Goal: Information Seeking & Learning: Learn about a topic

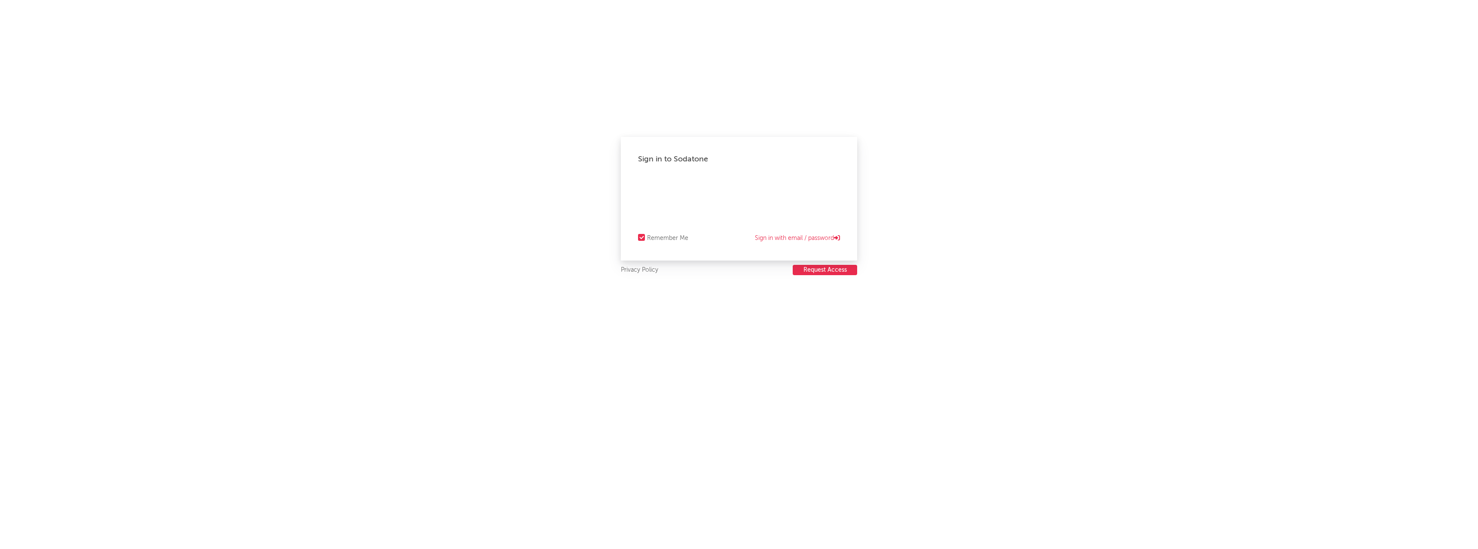
select select "recorded_music"
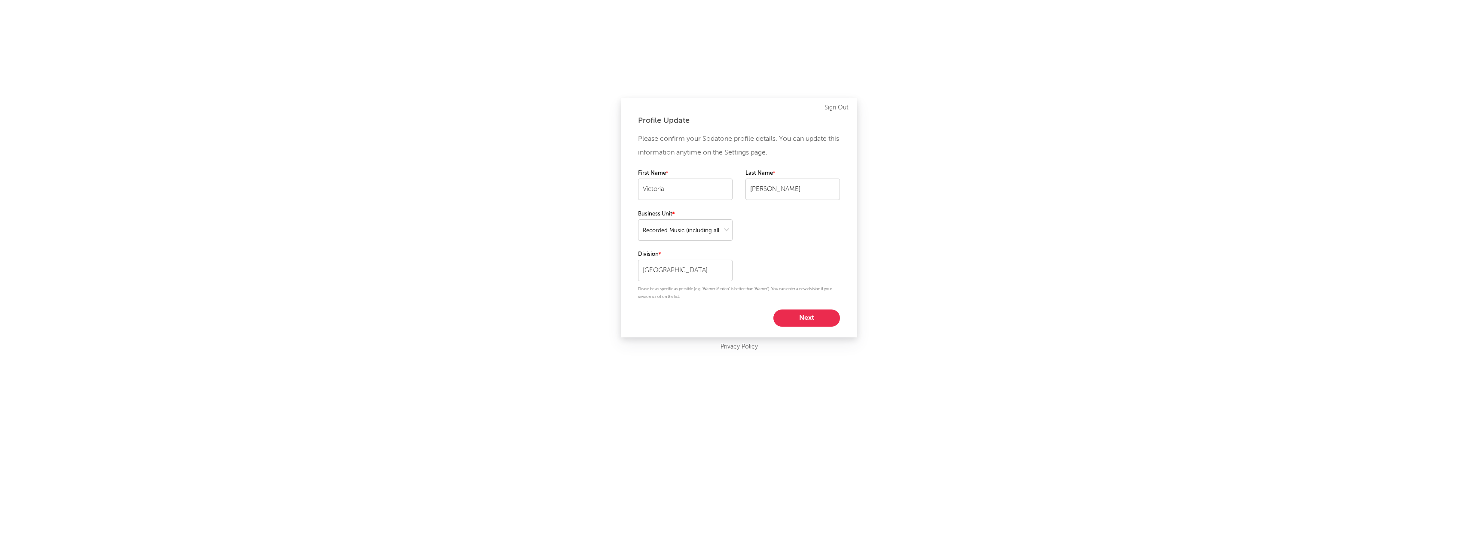
click at [809, 322] on button "Next" at bounding box center [806, 318] width 67 height 17
select select "marketing"
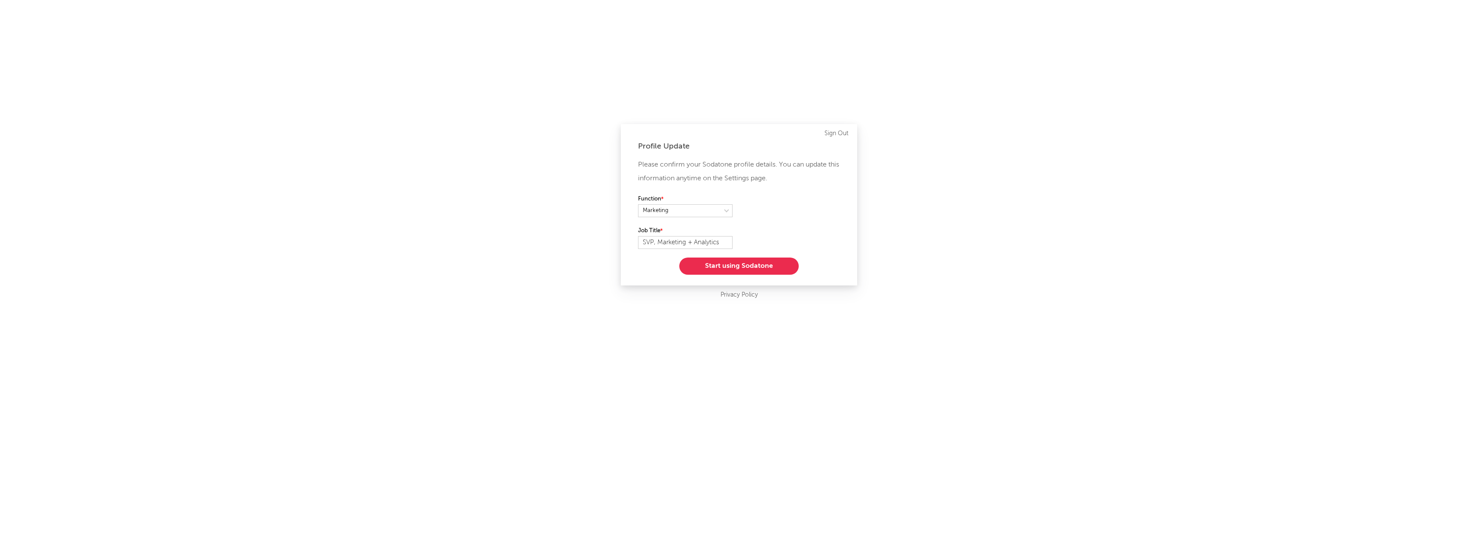
click at [721, 263] on button "Start using Sodatone" at bounding box center [738, 266] width 119 height 17
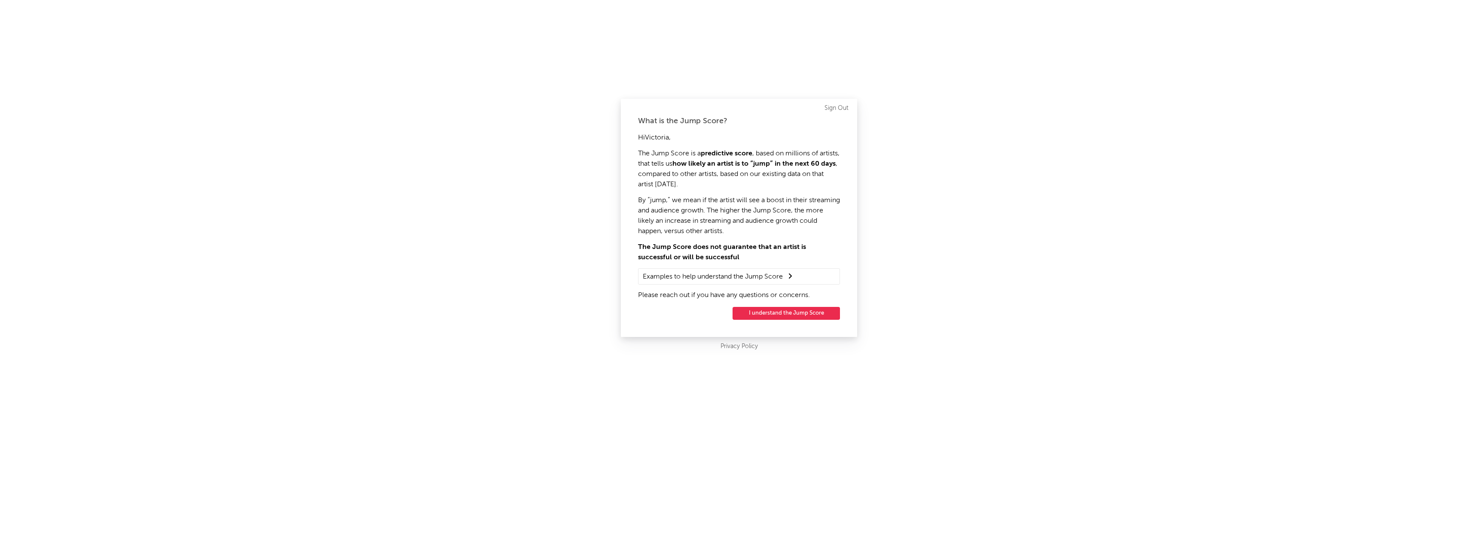
click at [777, 313] on button "I understand the Jump Score" at bounding box center [785, 313] width 107 height 13
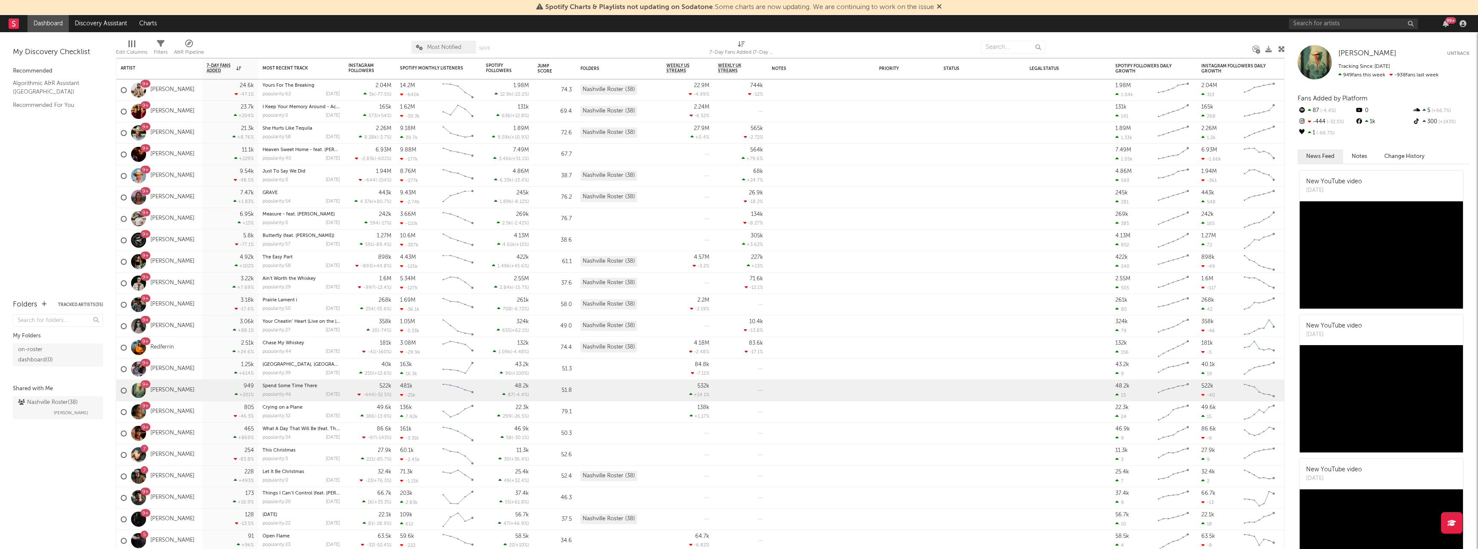
click at [941, 6] on icon at bounding box center [938, 6] width 5 height 7
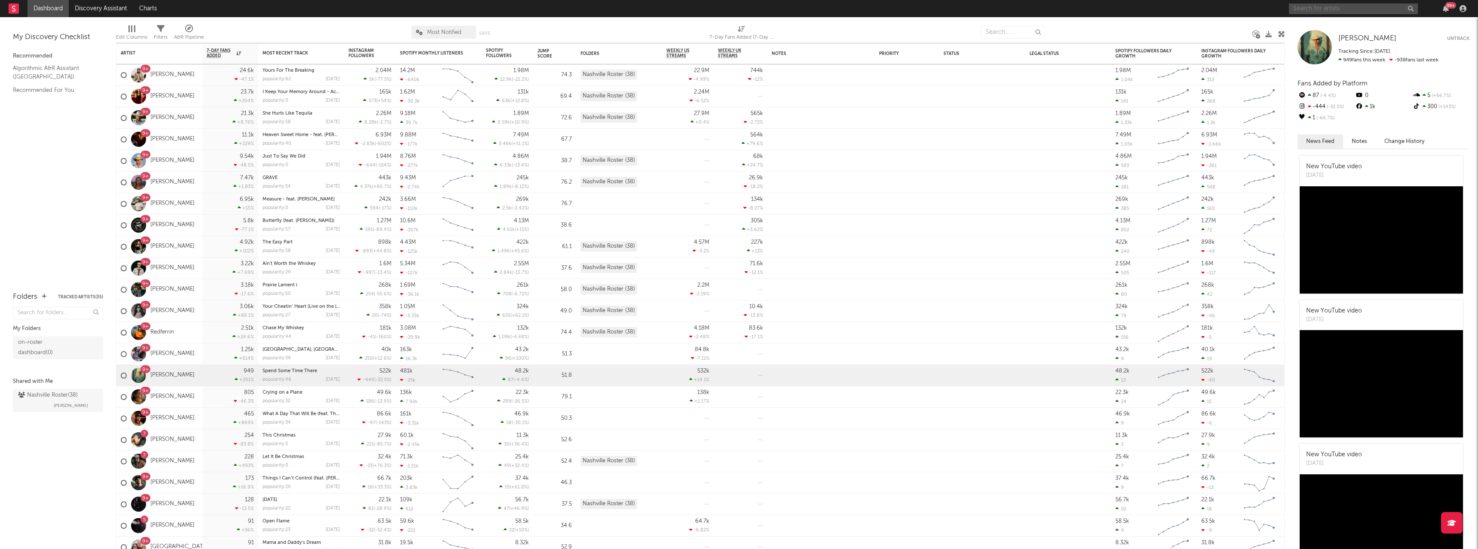
click at [1349, 10] on input "text" at bounding box center [1353, 8] width 129 height 11
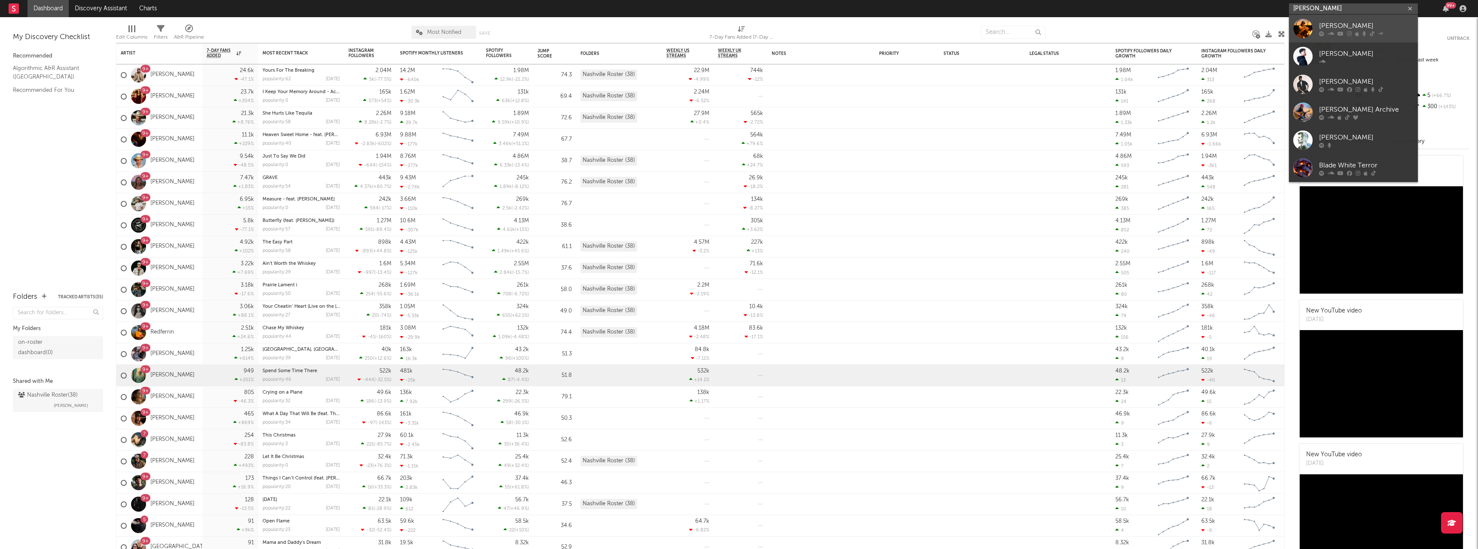
type input "blake white"
click at [1349, 31] on icon at bounding box center [1349, 33] width 5 height 5
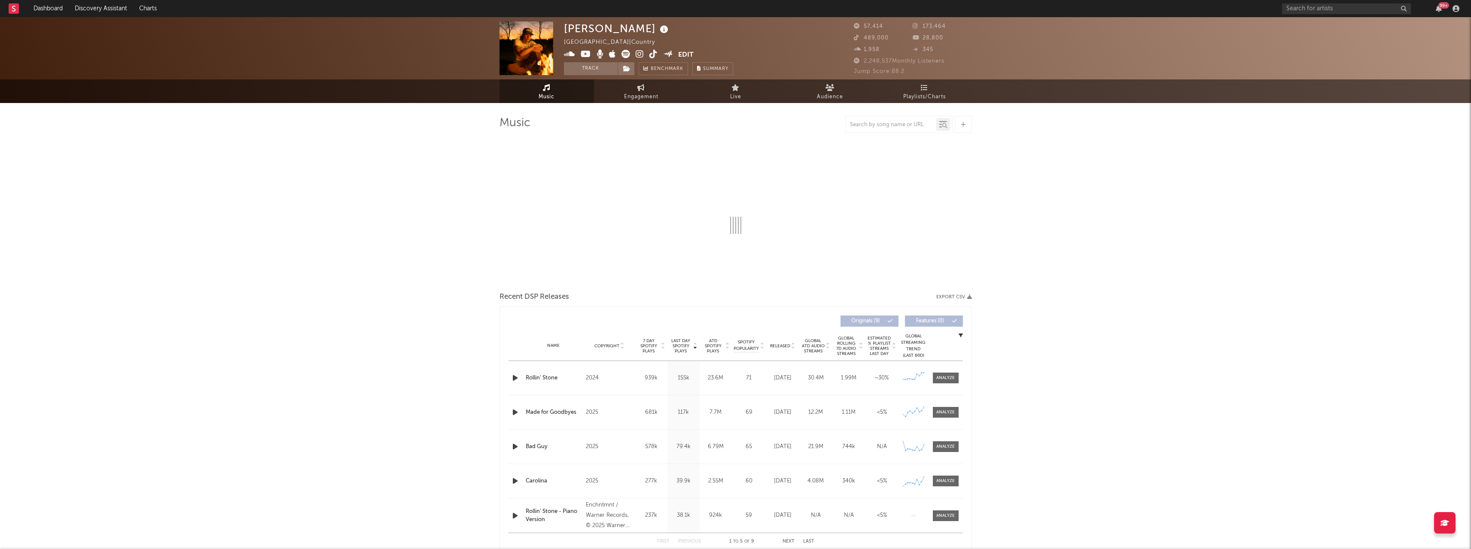
select select "6m"
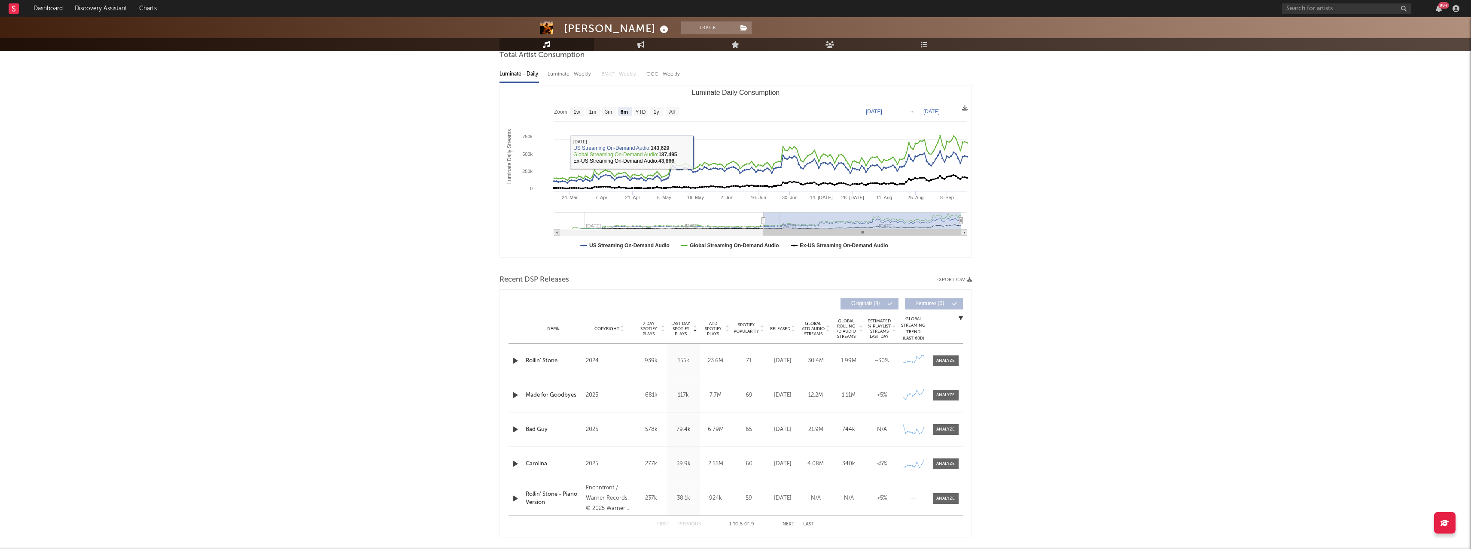
scroll to position [86, 0]
click at [575, 74] on div at bounding box center [736, 72] width 472 height 17
click at [561, 74] on div at bounding box center [736, 72] width 472 height 17
click at [528, 75] on div at bounding box center [736, 72] width 472 height 17
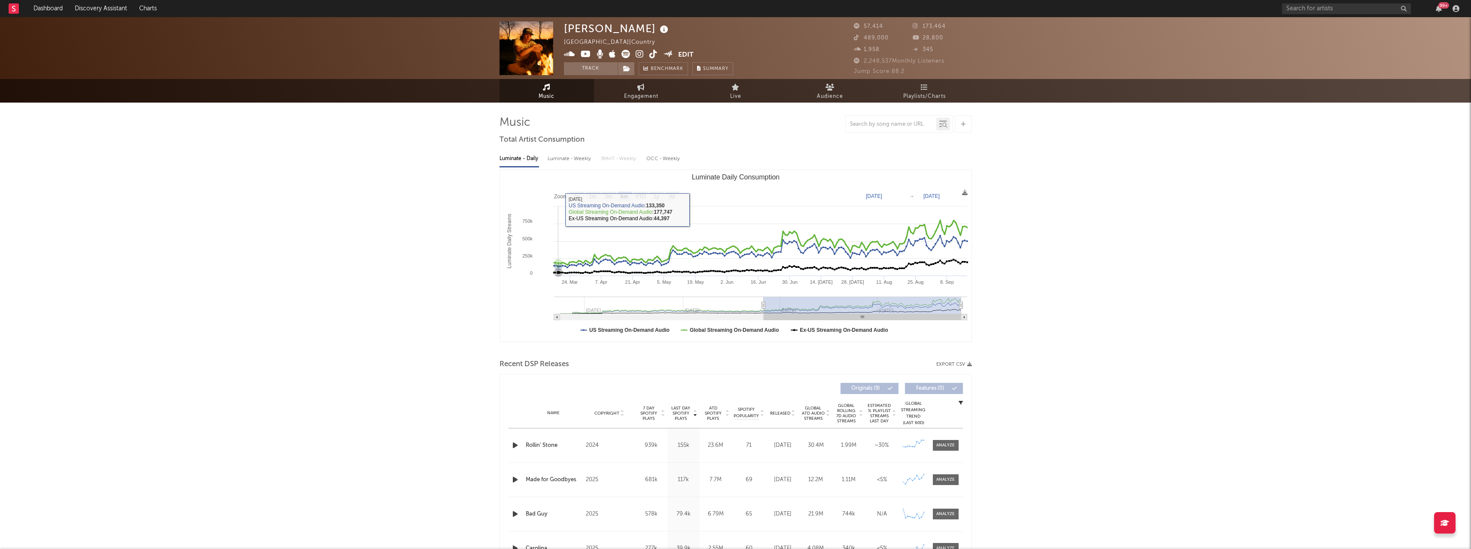
scroll to position [0, 0]
click at [568, 162] on div "Luminate - Weekly" at bounding box center [570, 159] width 45 height 15
select select "6m"
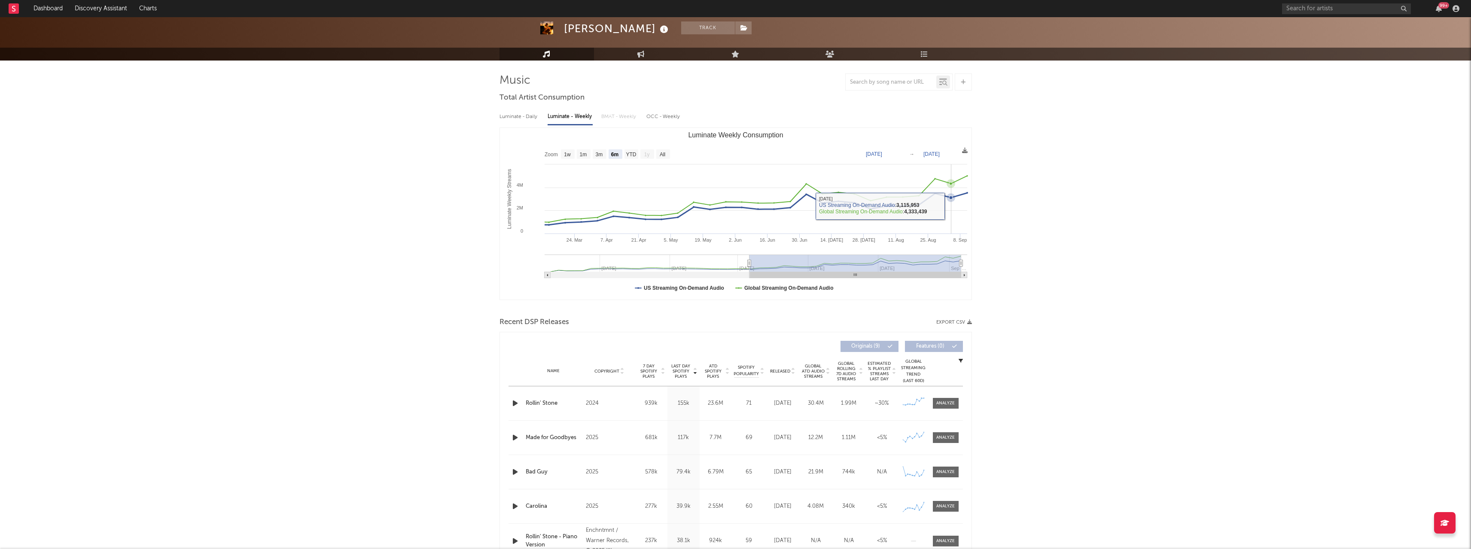
scroll to position [43, 0]
click at [945, 407] on span at bounding box center [946, 403] width 26 height 11
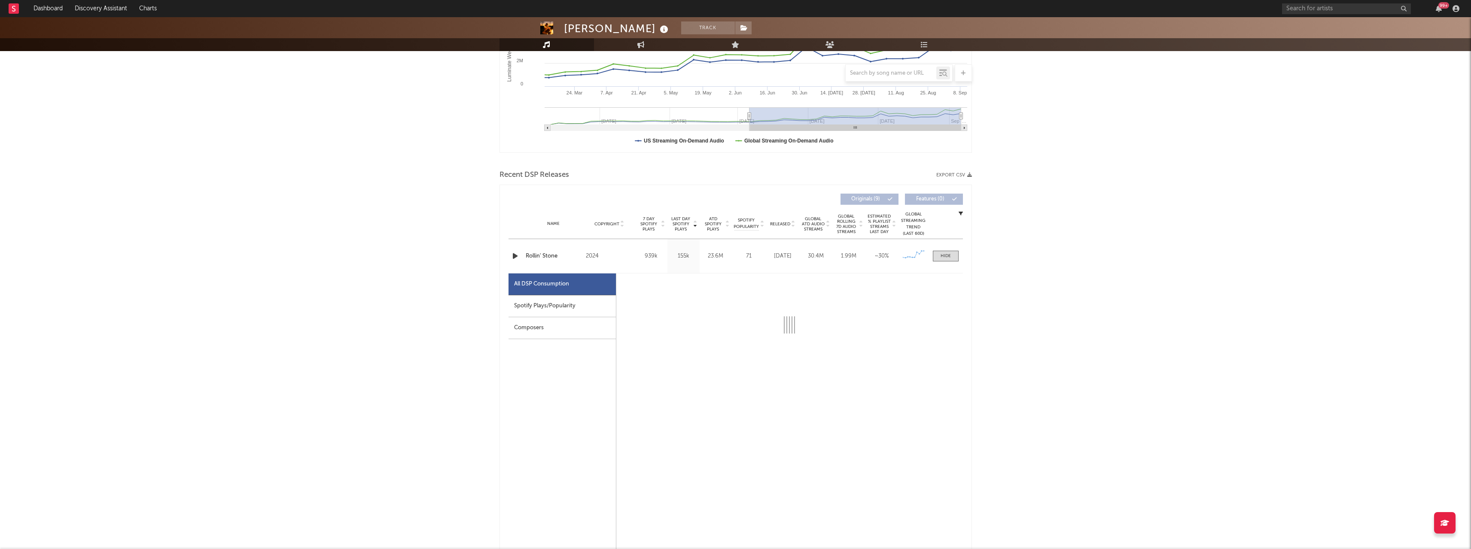
scroll to position [215, 0]
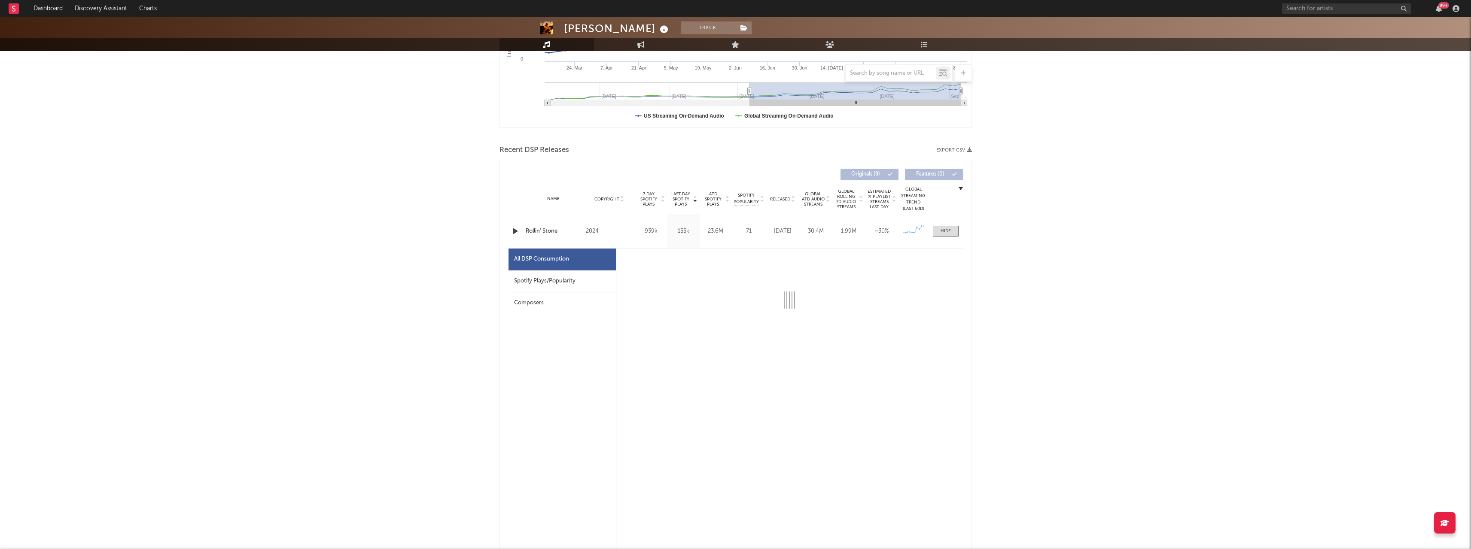
select select "6m"
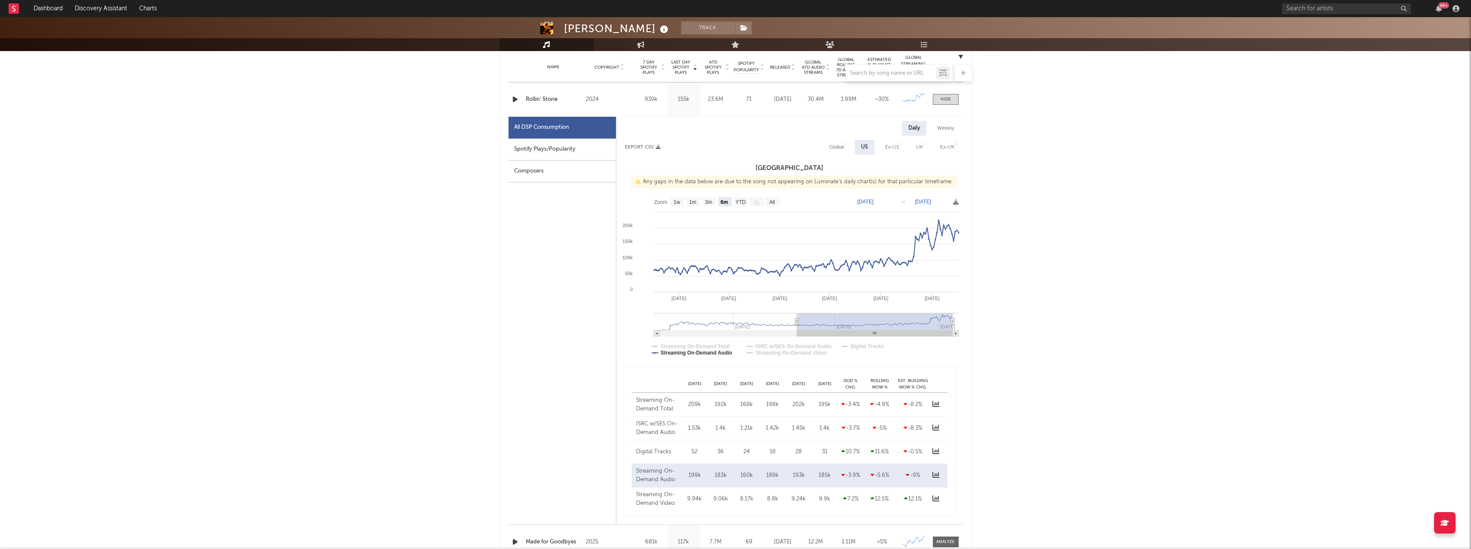
scroll to position [344, 0]
click at [948, 101] on div at bounding box center [946, 102] width 10 height 6
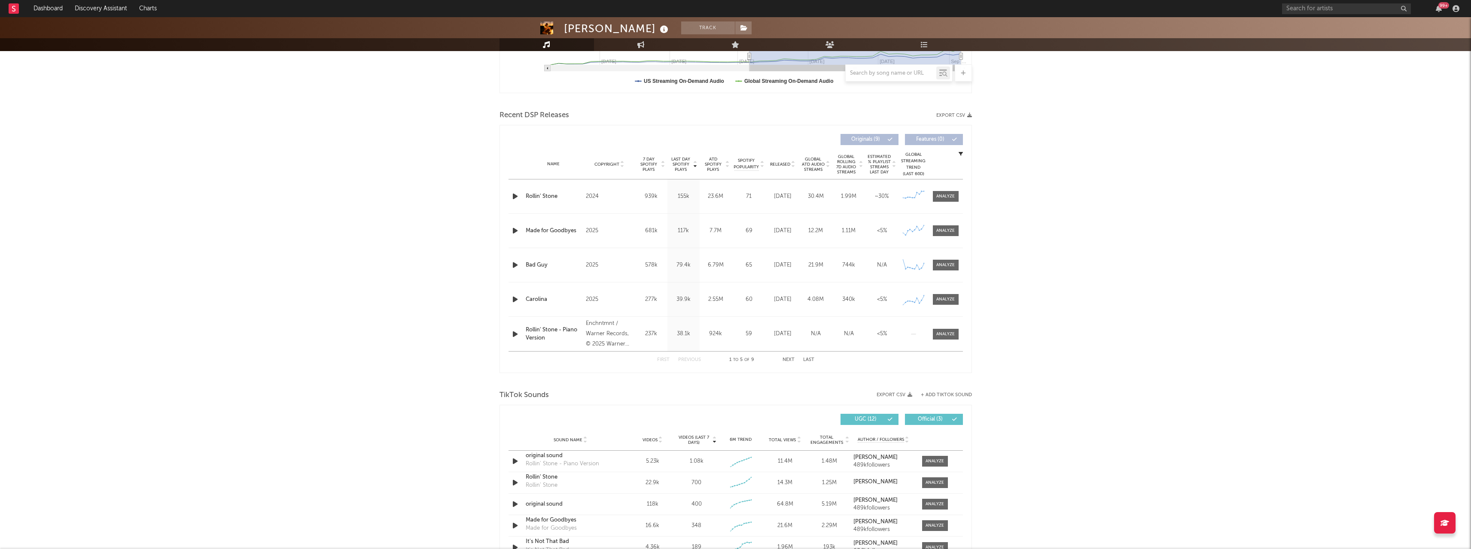
scroll to position [387, 0]
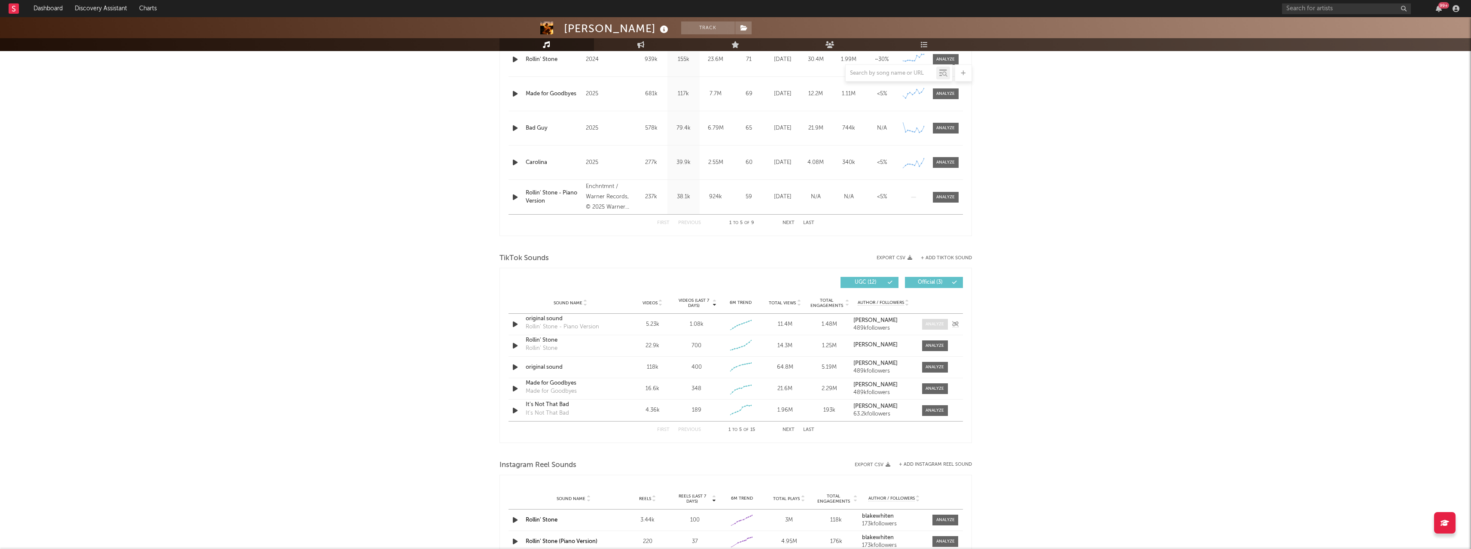
click at [930, 323] on div at bounding box center [935, 324] width 18 height 6
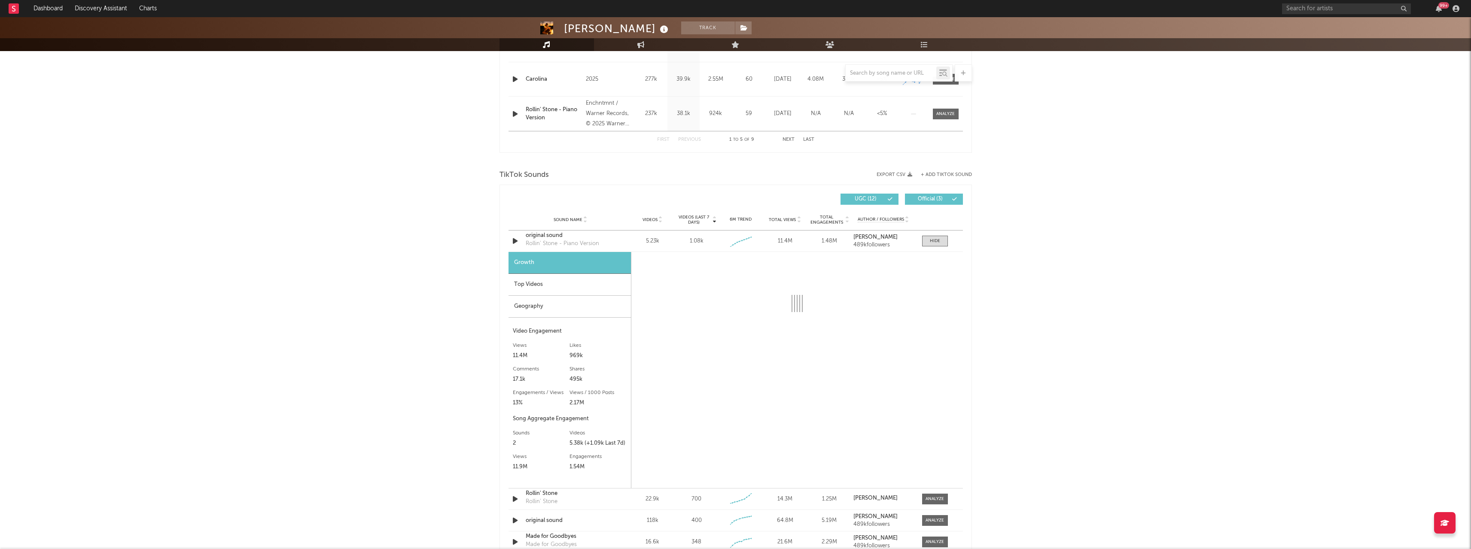
scroll to position [472, 0]
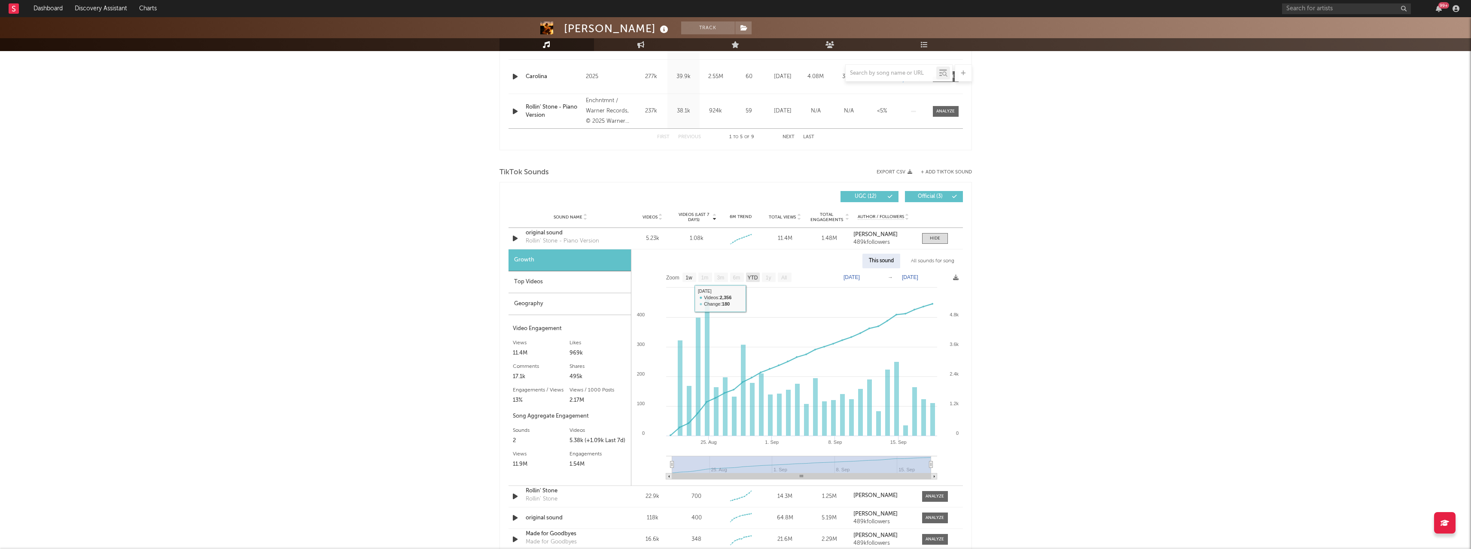
click at [756, 281] on text "YTD" at bounding box center [752, 278] width 10 height 6
select select "YTD"
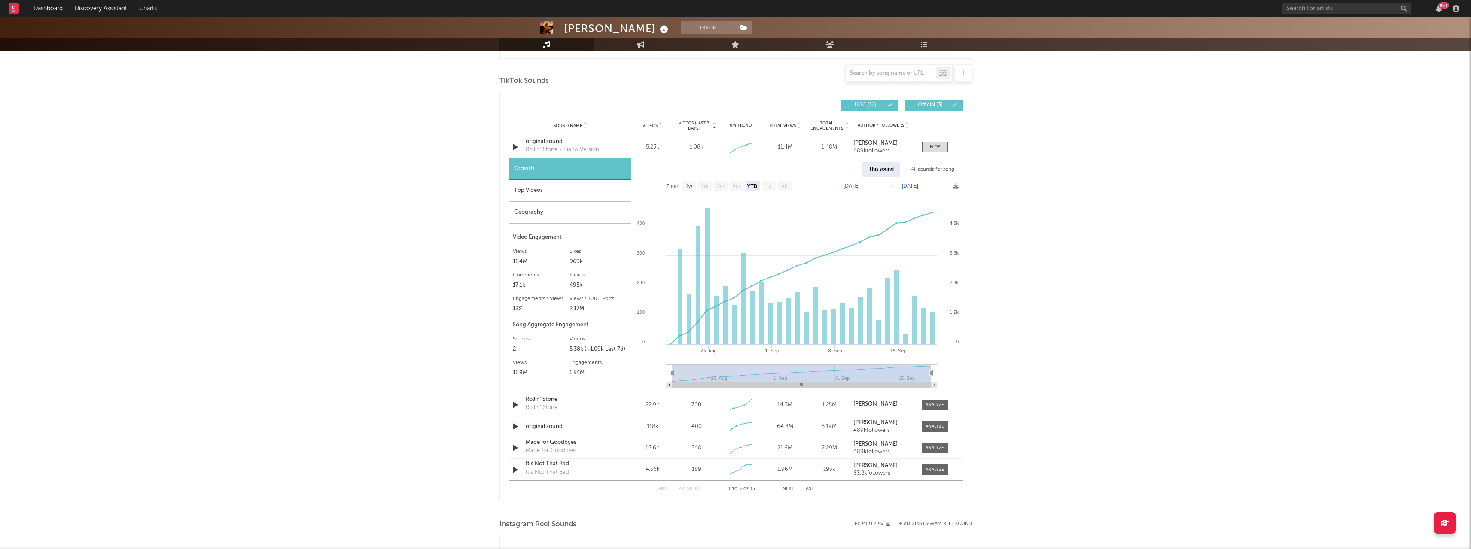
scroll to position [558, 0]
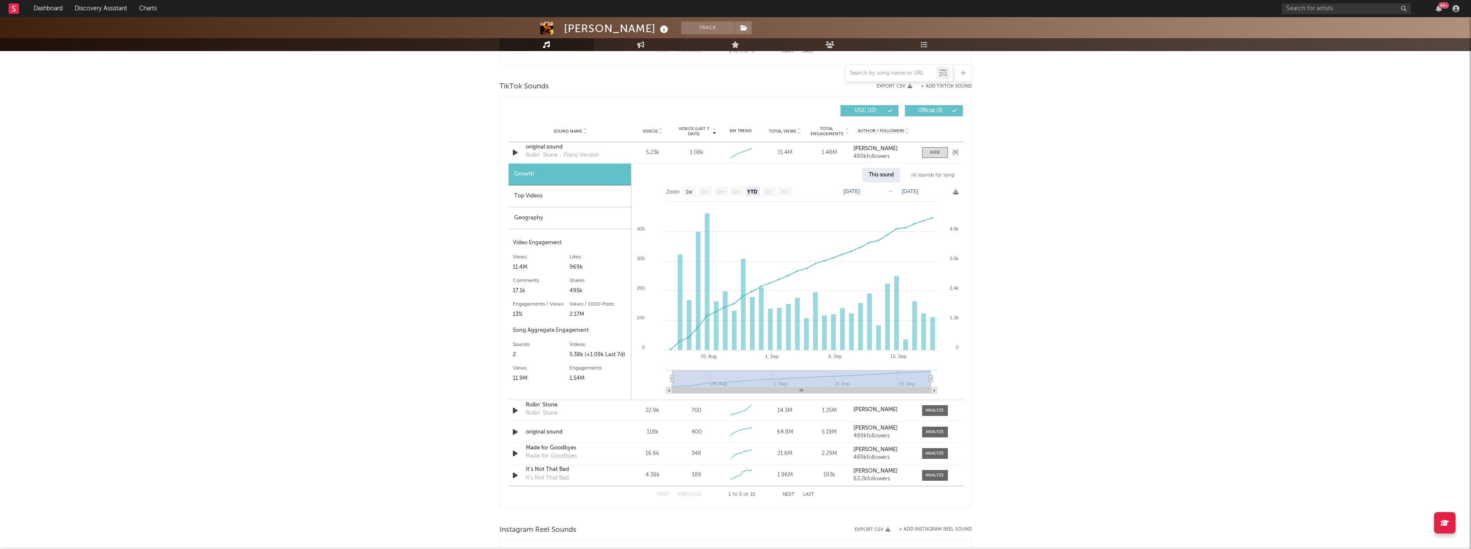
click at [514, 151] on icon "button" at bounding box center [515, 152] width 9 height 11
click at [535, 408] on div "Rollin' Stone" at bounding box center [571, 405] width 90 height 9
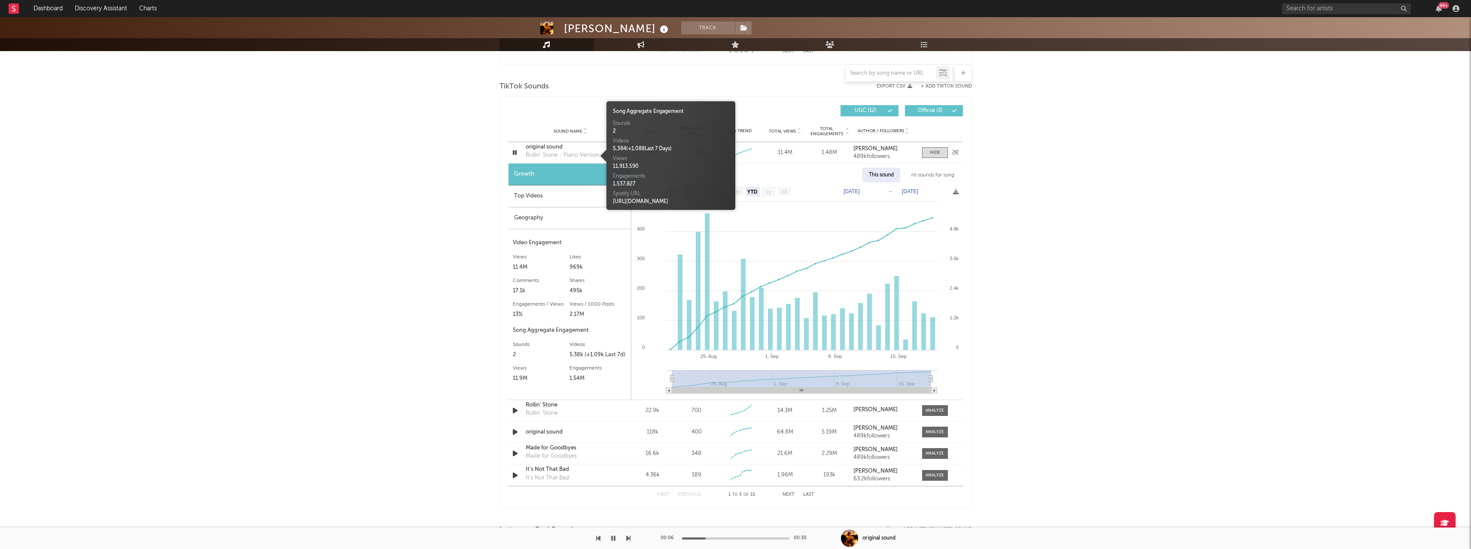
click at [534, 153] on div "Rollin' Stone - Piano Version" at bounding box center [562, 155] width 73 height 9
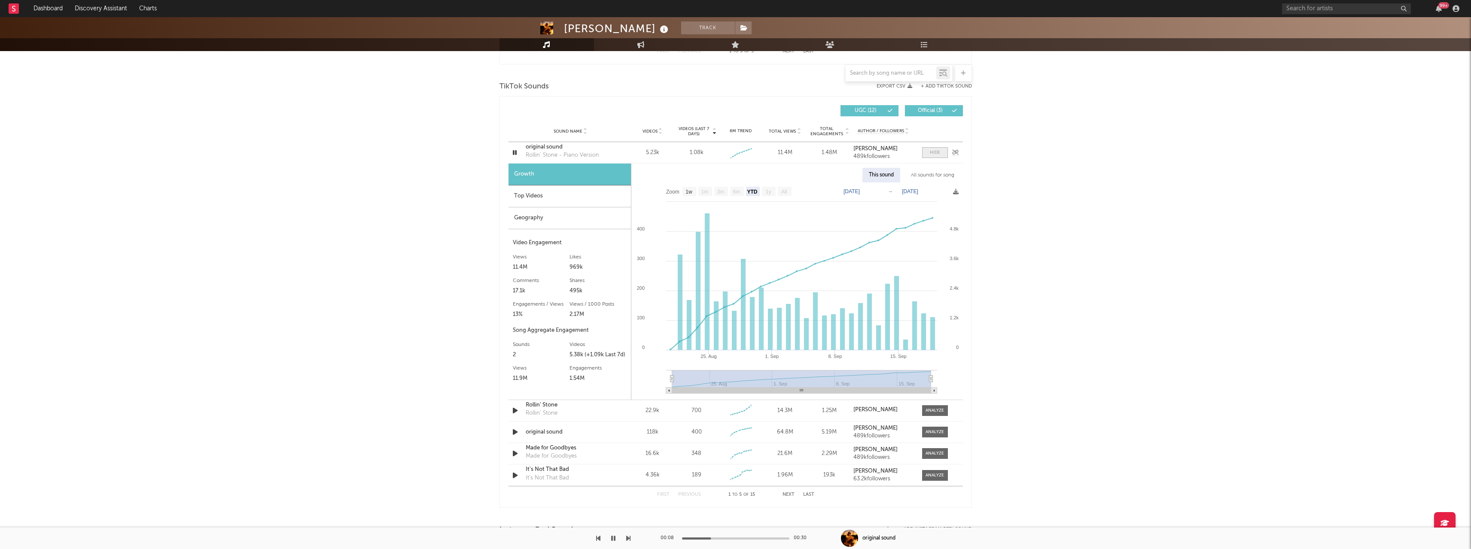
click at [941, 153] on span at bounding box center [935, 152] width 26 height 11
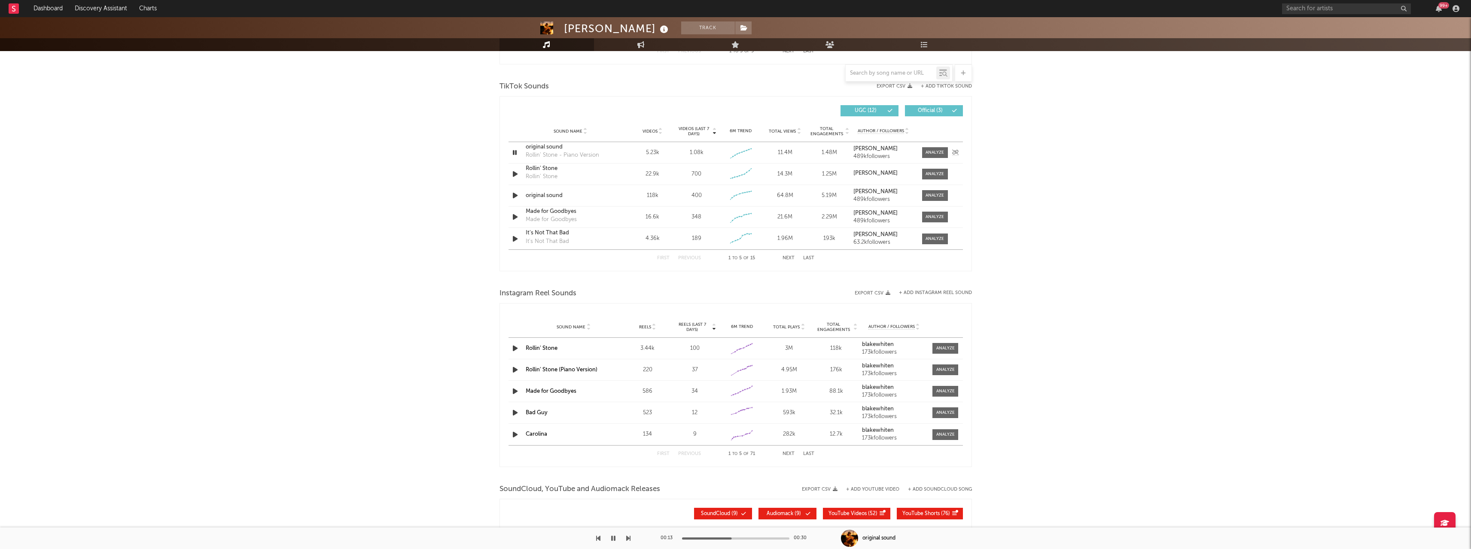
click at [539, 152] on div "Rollin' Stone - Piano Version" at bounding box center [562, 155] width 73 height 9
click at [938, 152] on body "Dashboard Discovery Assistant Charts 99 + Notifications Settings Mark all as re…" at bounding box center [735, 108] width 1471 height 1298
click at [935, 155] on div at bounding box center [935, 152] width 18 height 6
select select "1w"
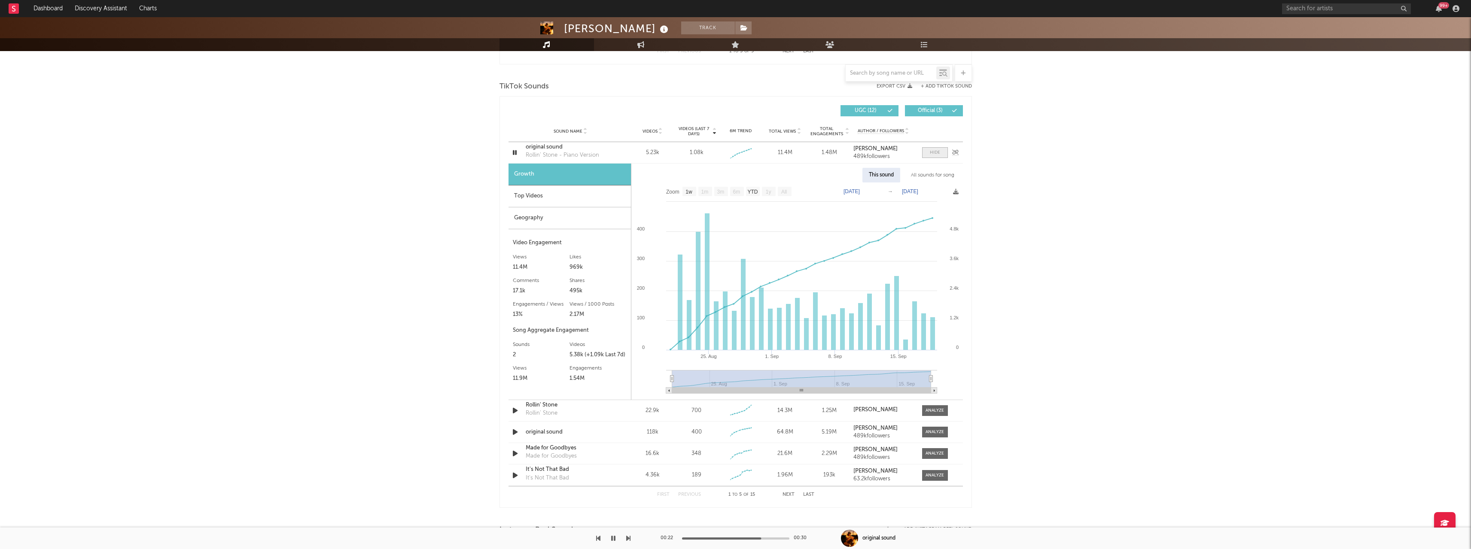
click at [938, 153] on div at bounding box center [935, 152] width 10 height 6
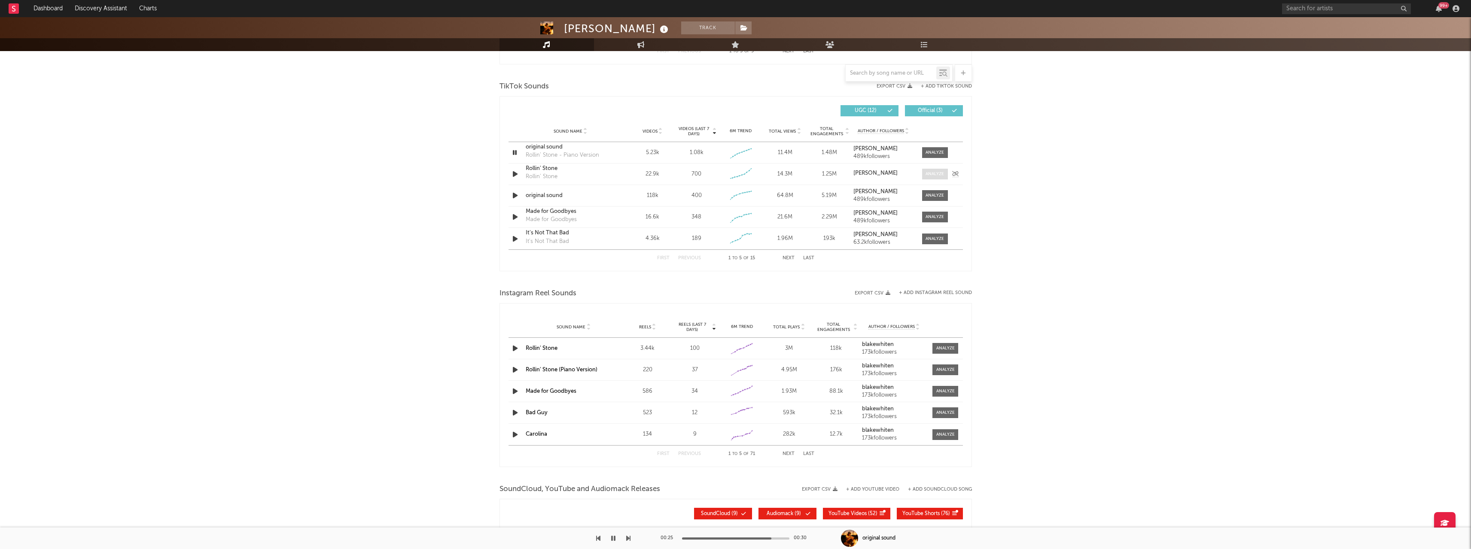
click at [943, 173] on div at bounding box center [935, 174] width 18 height 6
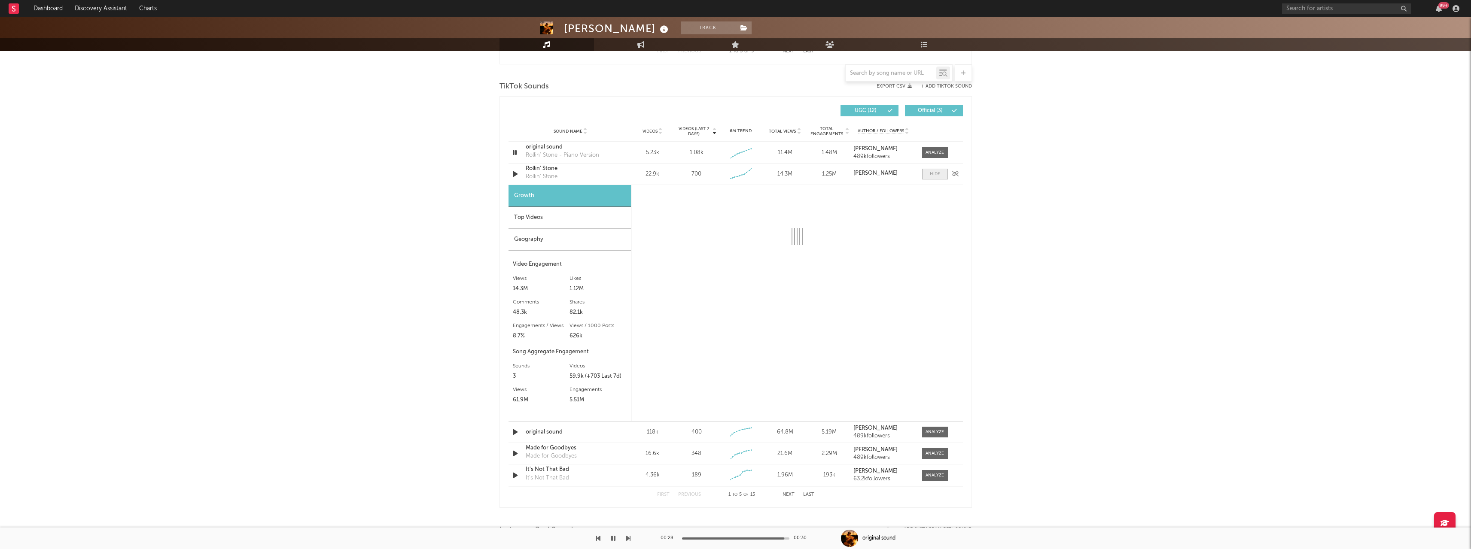
select select "6m"
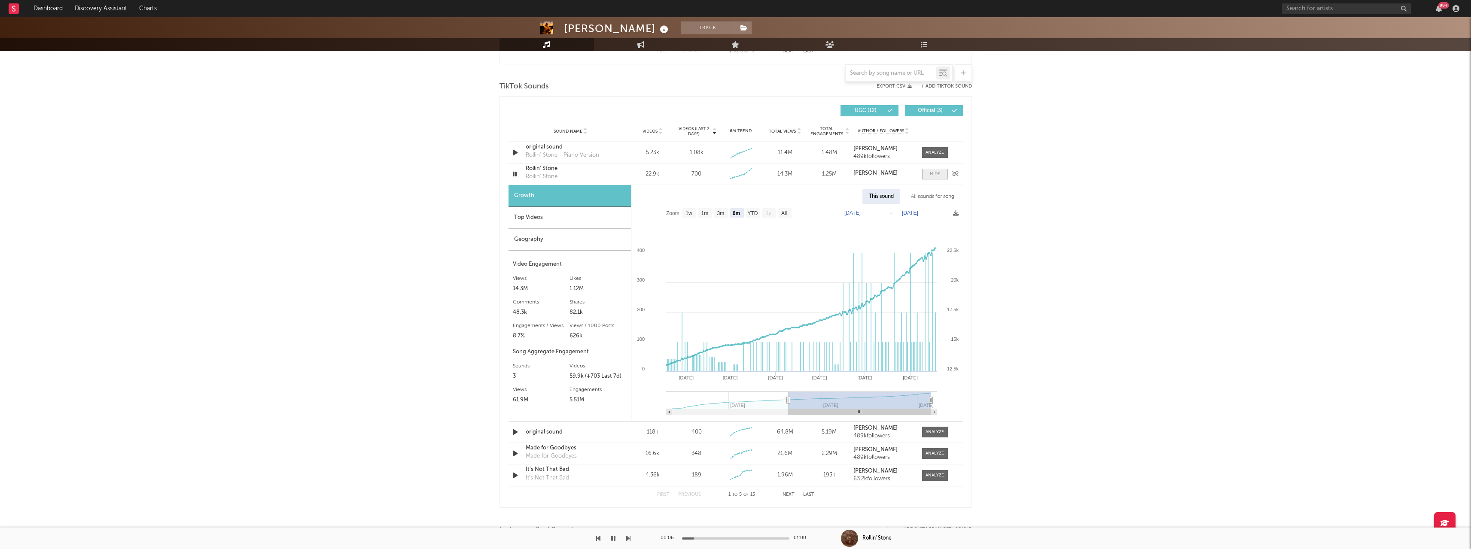
click at [933, 175] on div at bounding box center [935, 174] width 10 height 6
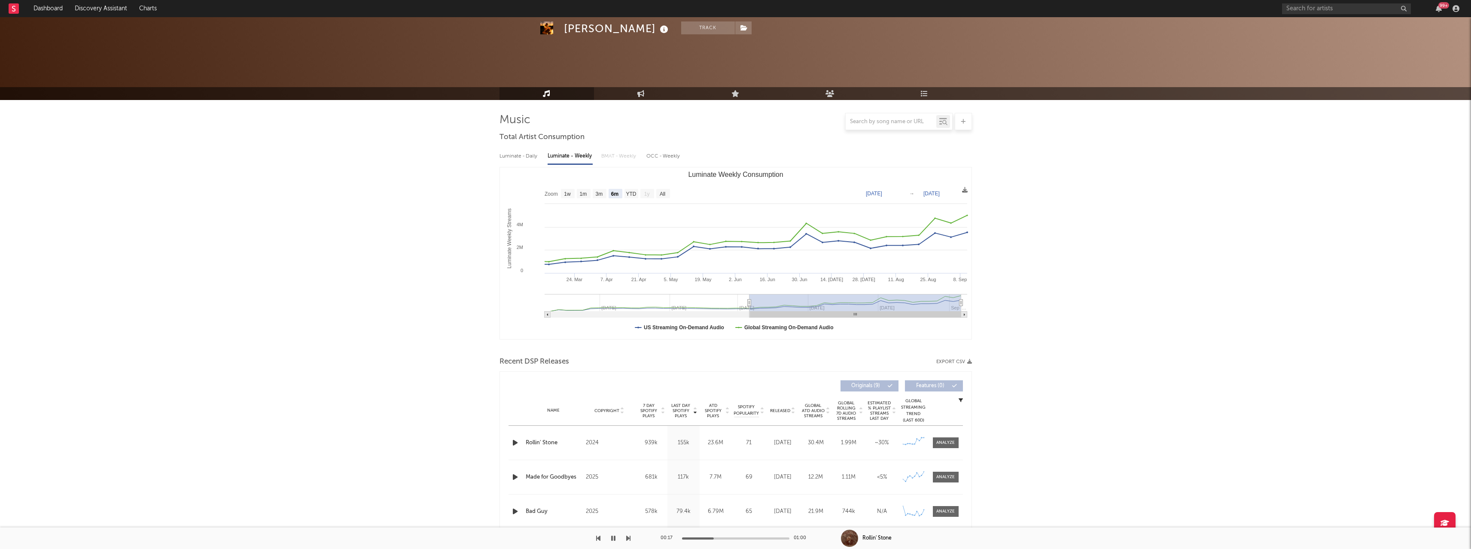
scroll to position [0, 0]
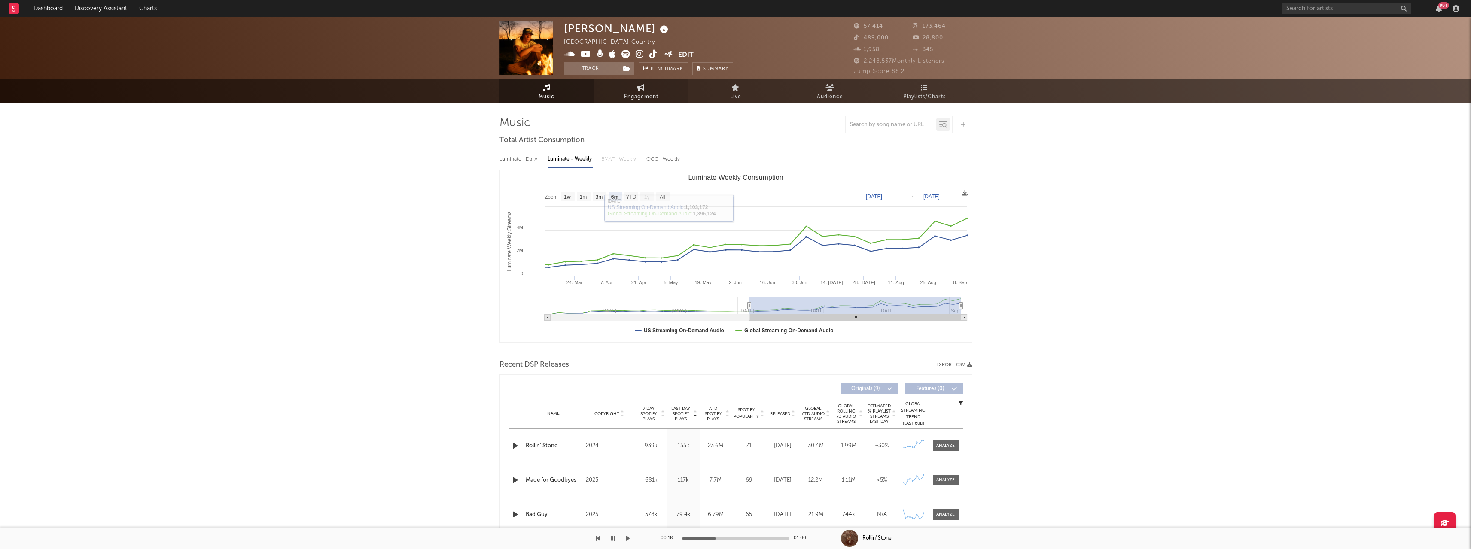
click at [635, 94] on span "Engagement" at bounding box center [641, 97] width 34 height 10
select select "1w"
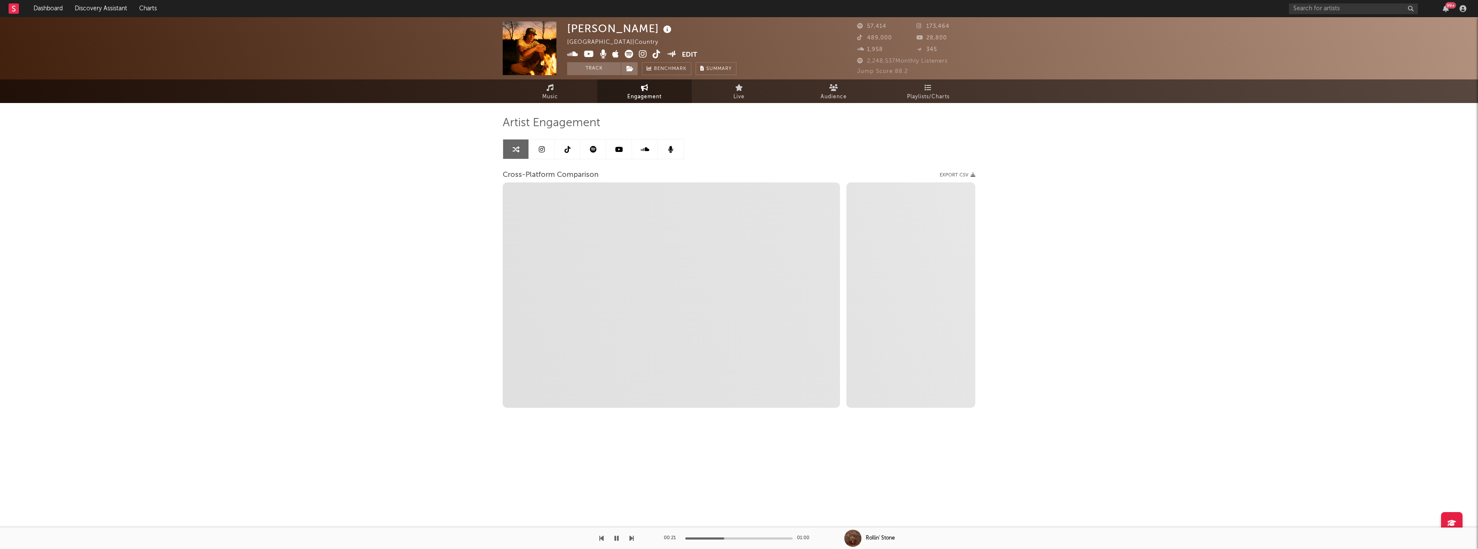
select select "1m"
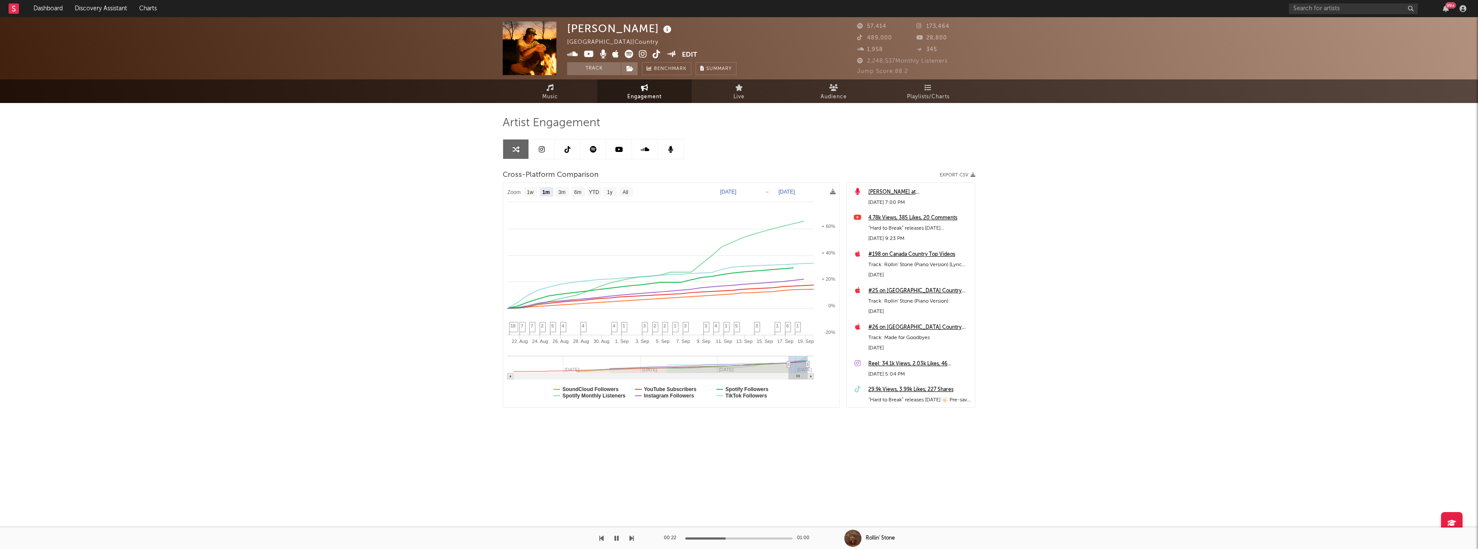
click at [612, 543] on button "button" at bounding box center [616, 538] width 9 height 21
click at [545, 146] on link at bounding box center [542, 149] width 26 height 19
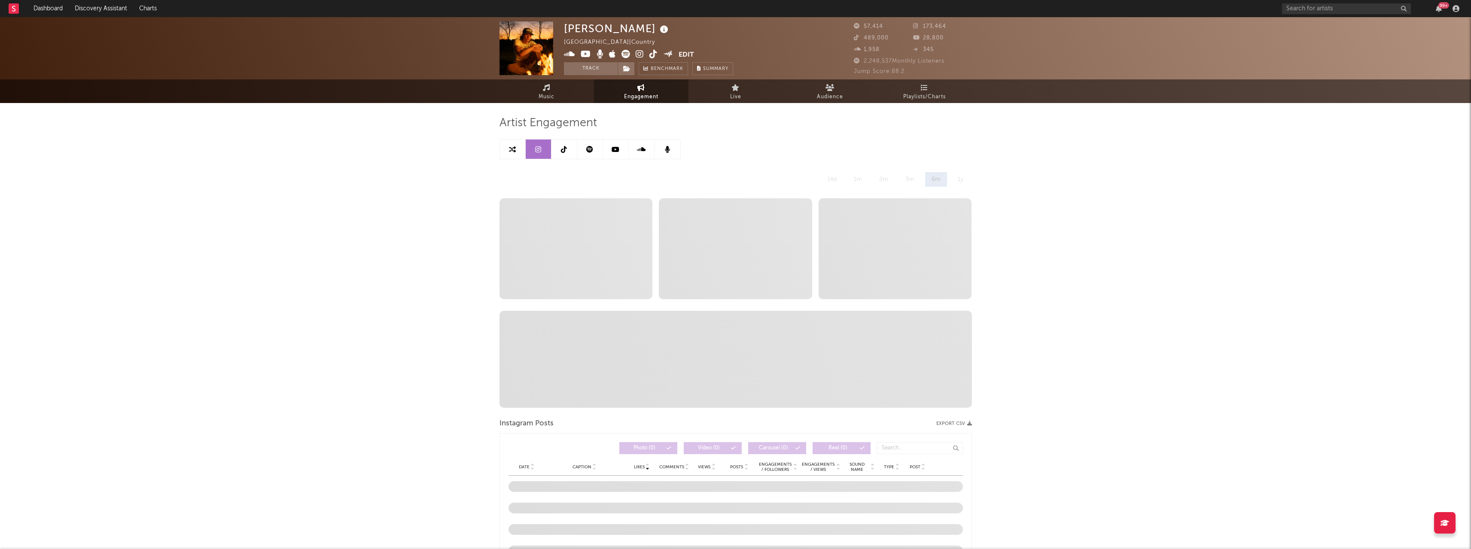
select select "6m"
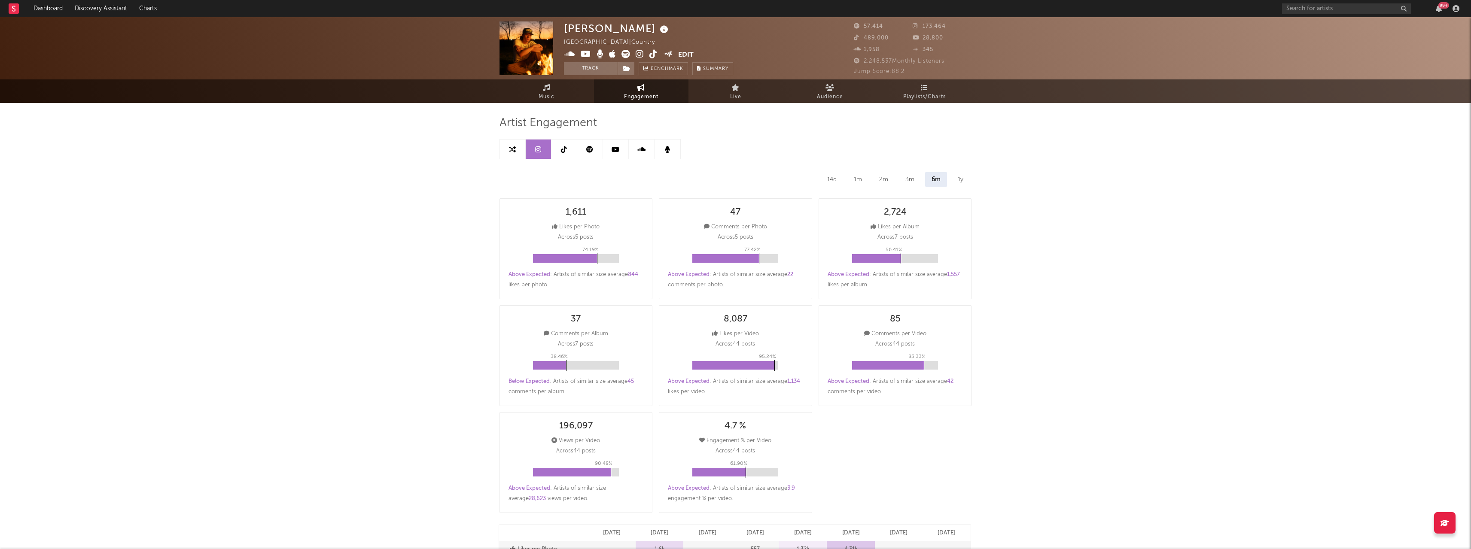
click at [569, 152] on link at bounding box center [564, 149] width 26 height 19
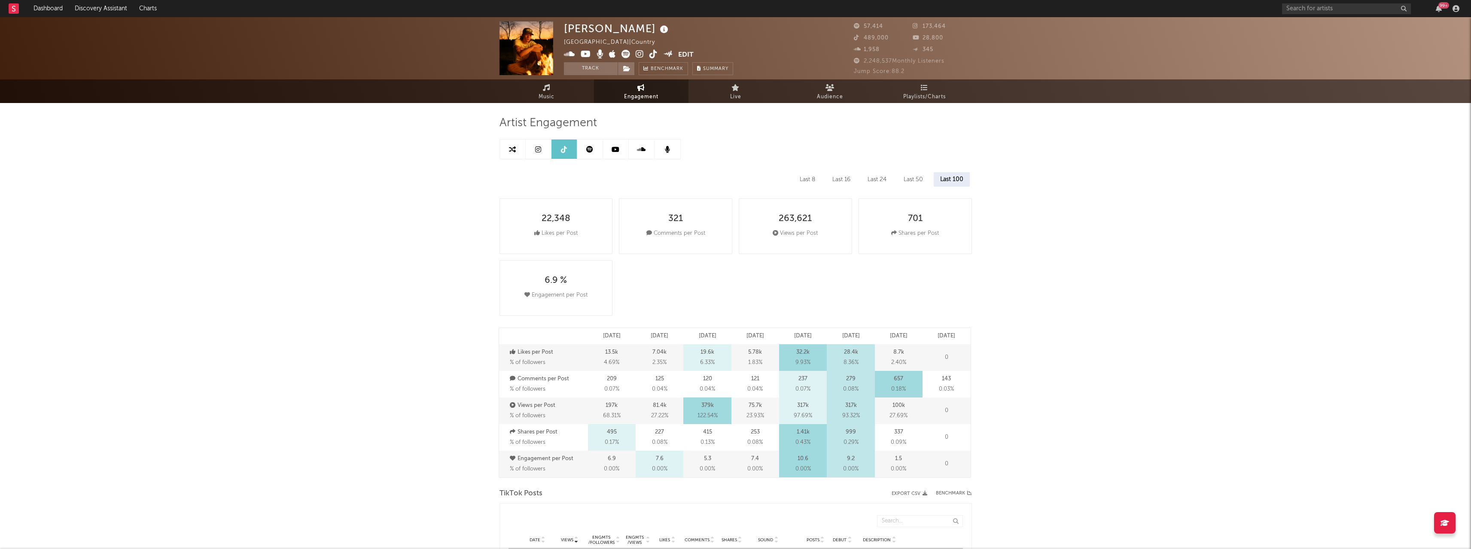
select select "6m"
click at [593, 150] on icon at bounding box center [589, 149] width 7 height 7
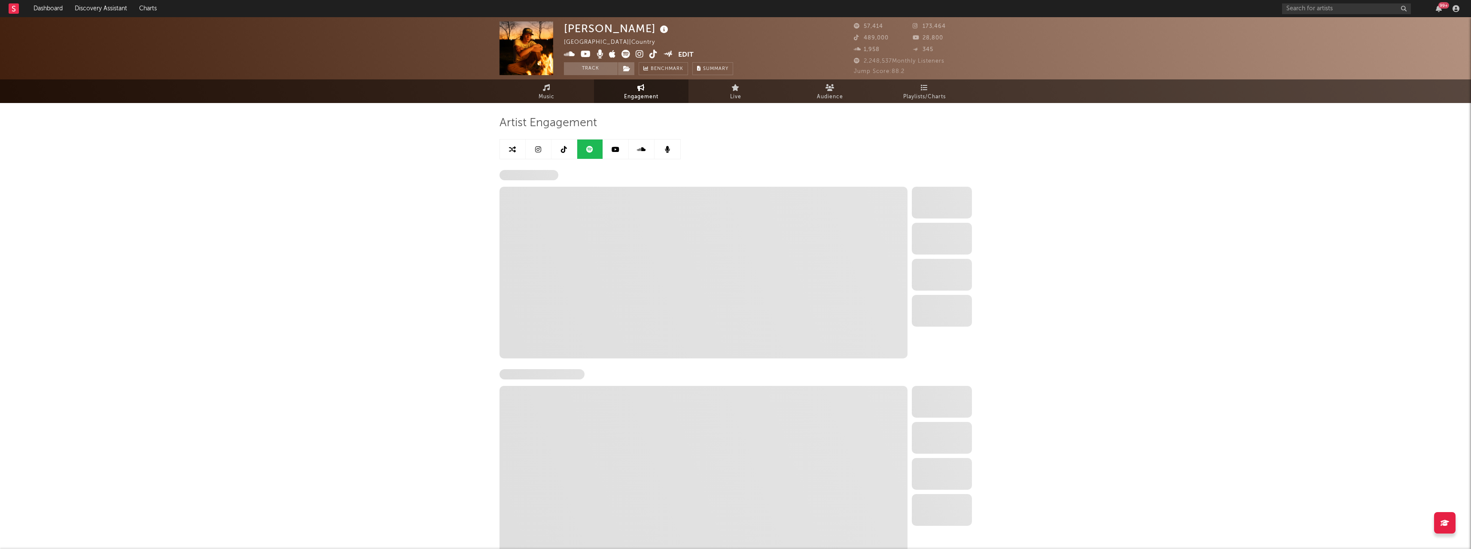
select select "6m"
select select "1w"
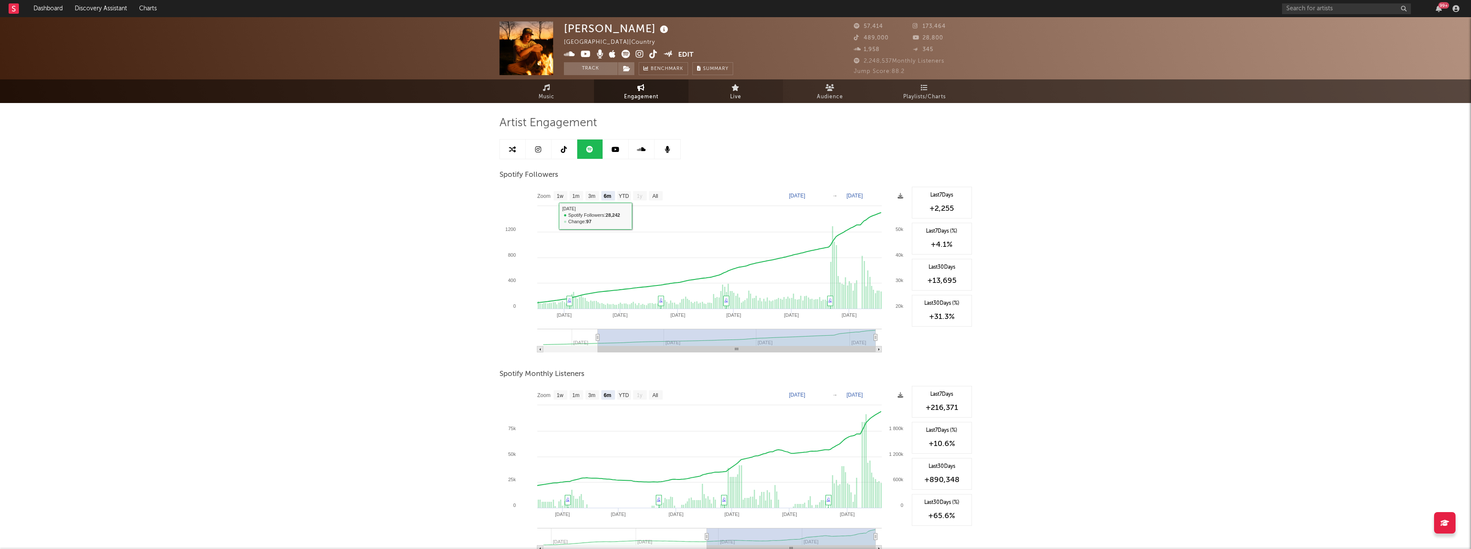
click at [738, 88] on icon at bounding box center [735, 87] width 8 height 7
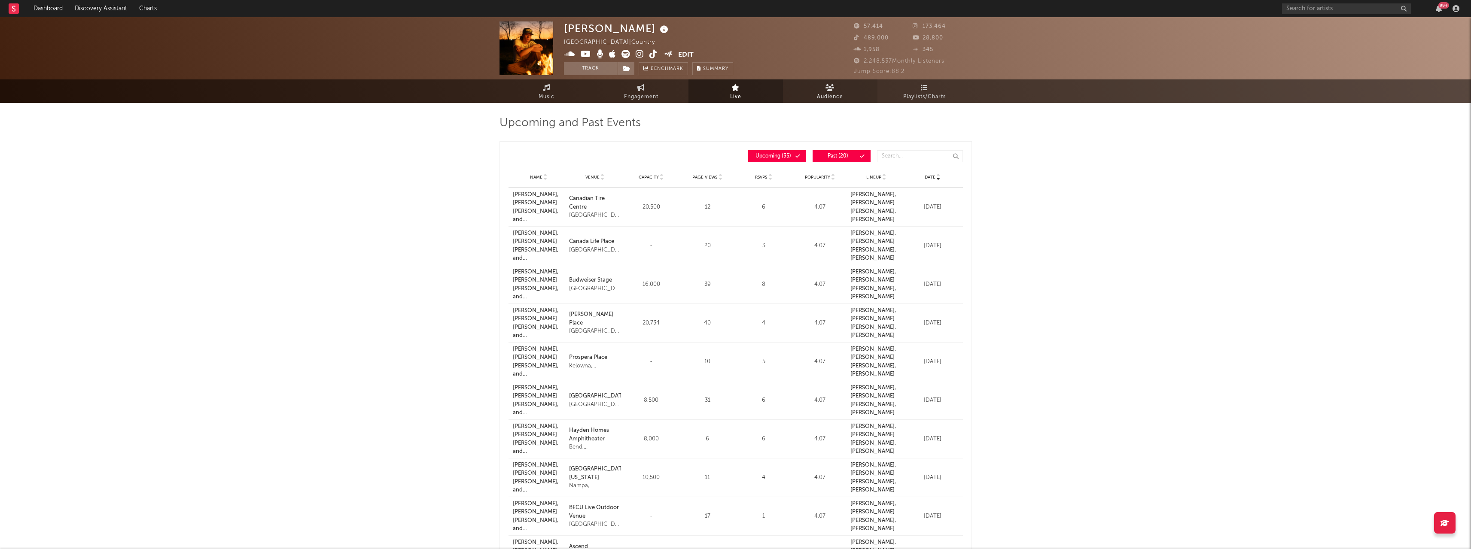
click at [826, 95] on span "Audience" at bounding box center [830, 97] width 26 height 10
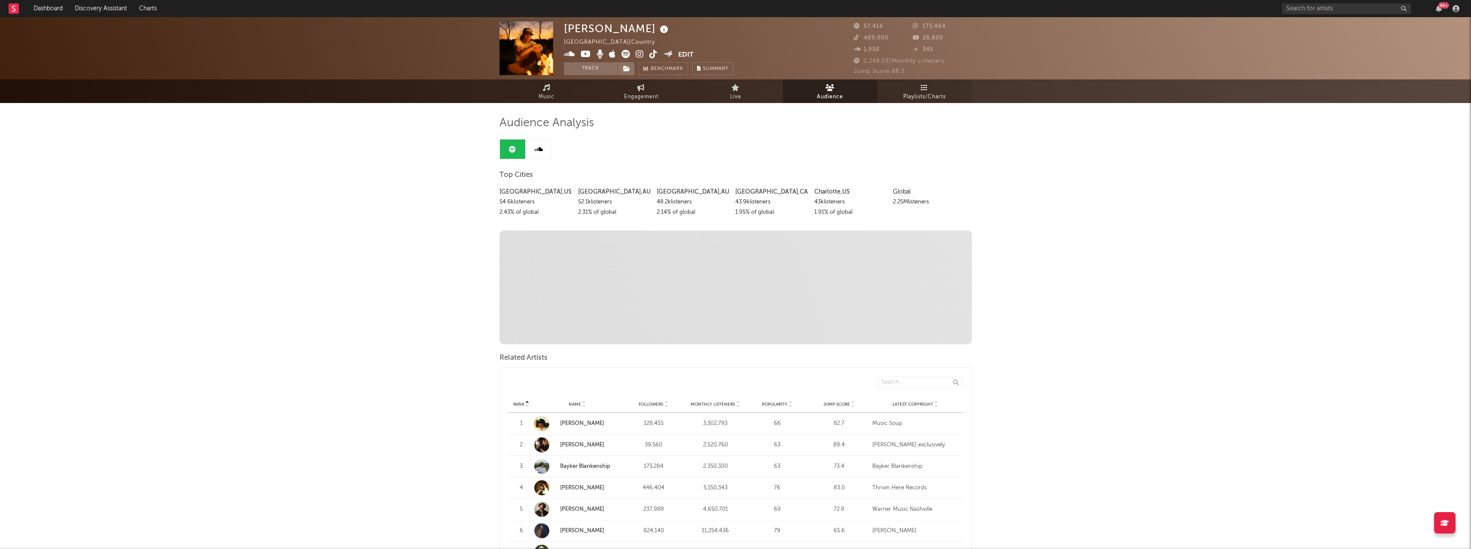
click at [898, 97] on link "Playlists/Charts" at bounding box center [924, 91] width 94 height 24
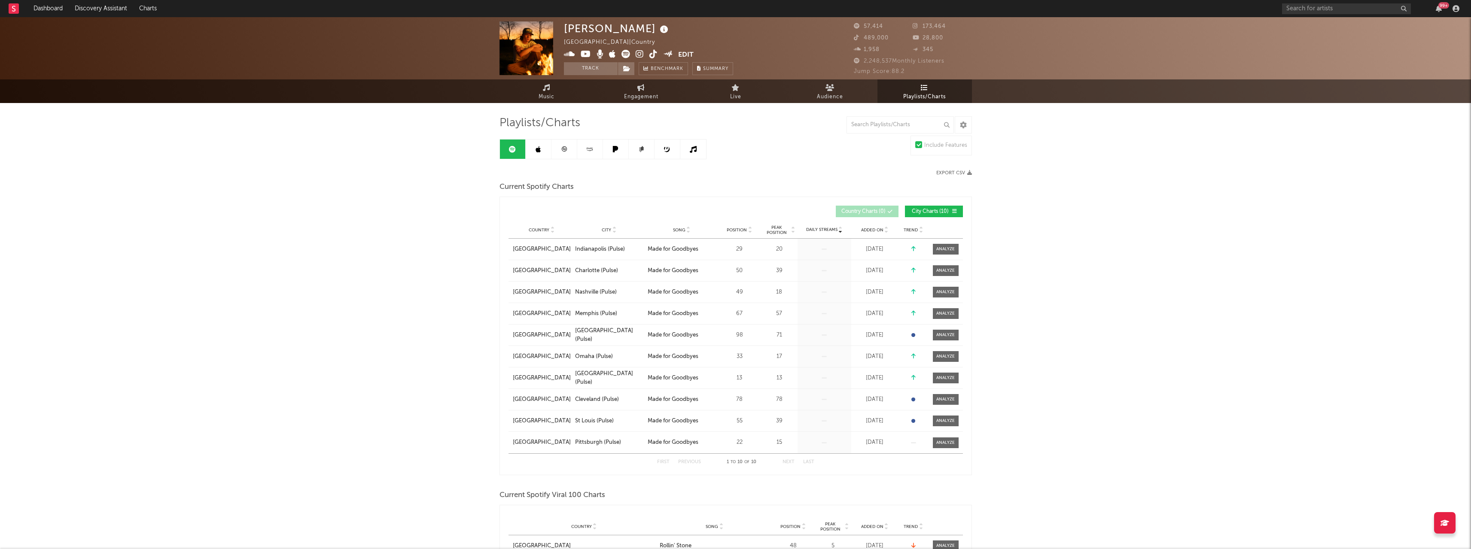
click at [862, 231] on span "Added On" at bounding box center [872, 230] width 22 height 5
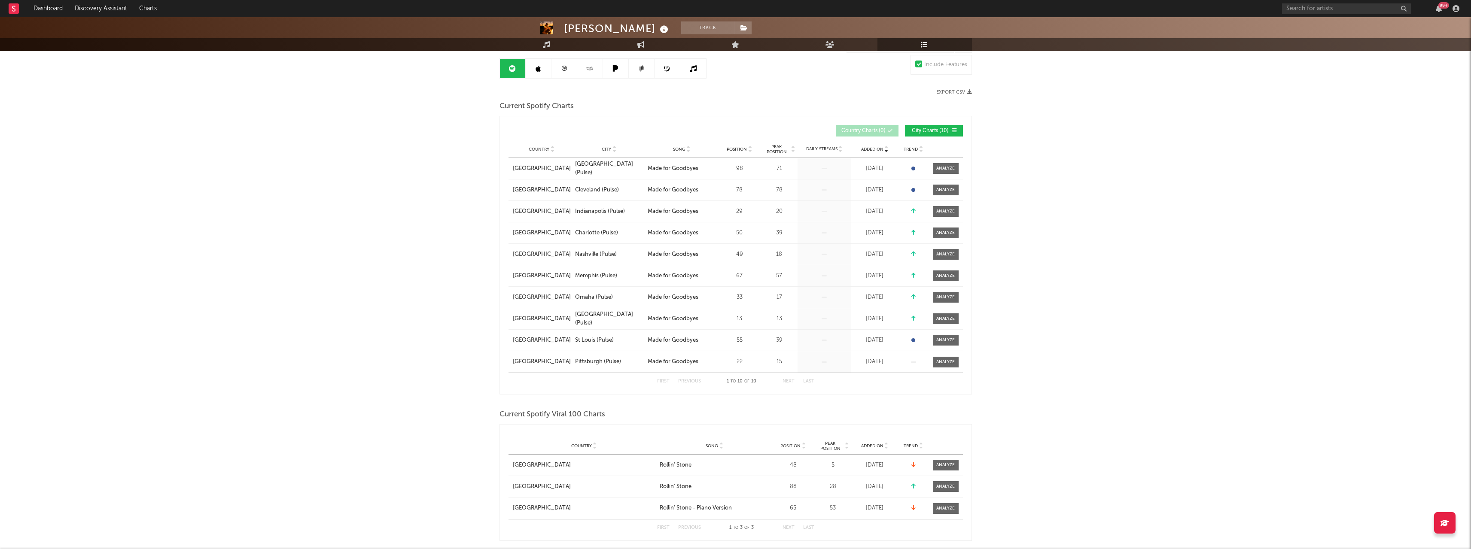
scroll to position [129, 0]
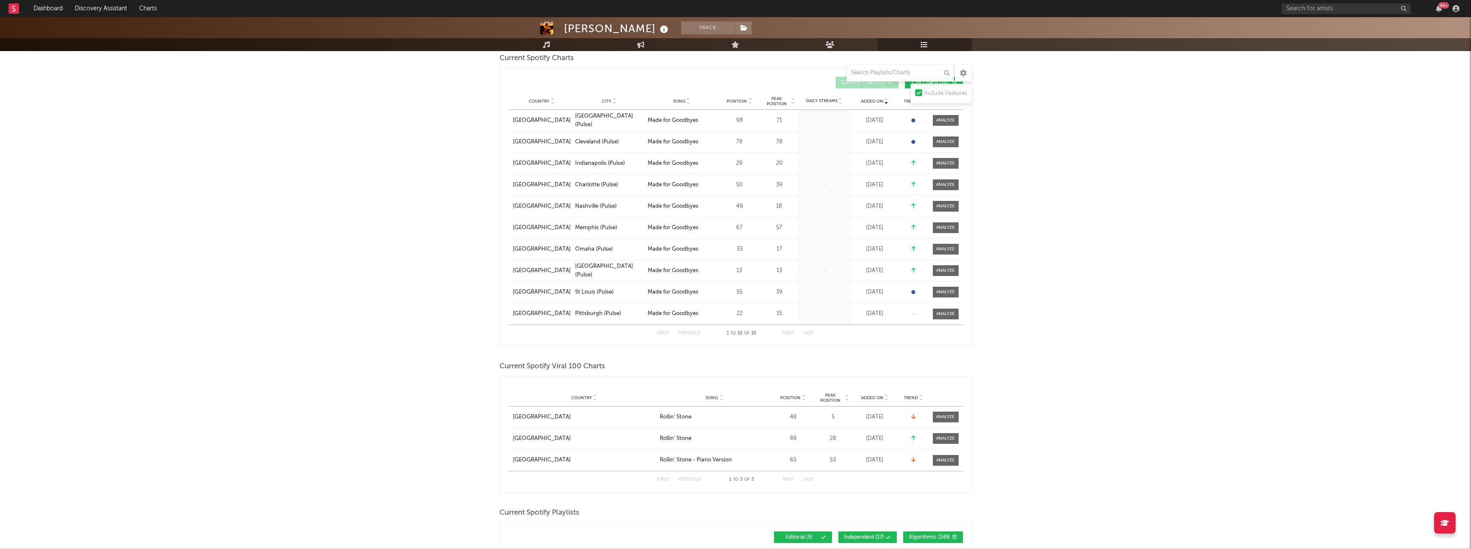
click at [876, 399] on span "Added On" at bounding box center [872, 398] width 22 height 5
click at [941, 460] on div at bounding box center [945, 460] width 18 height 6
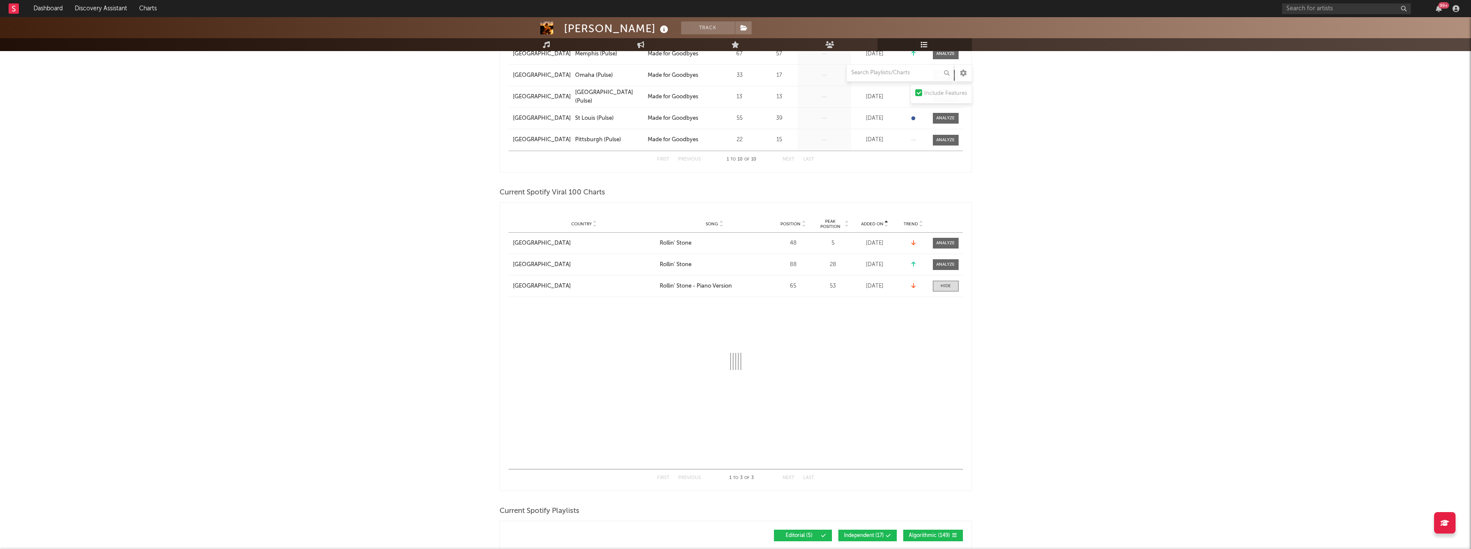
scroll to position [344, 0]
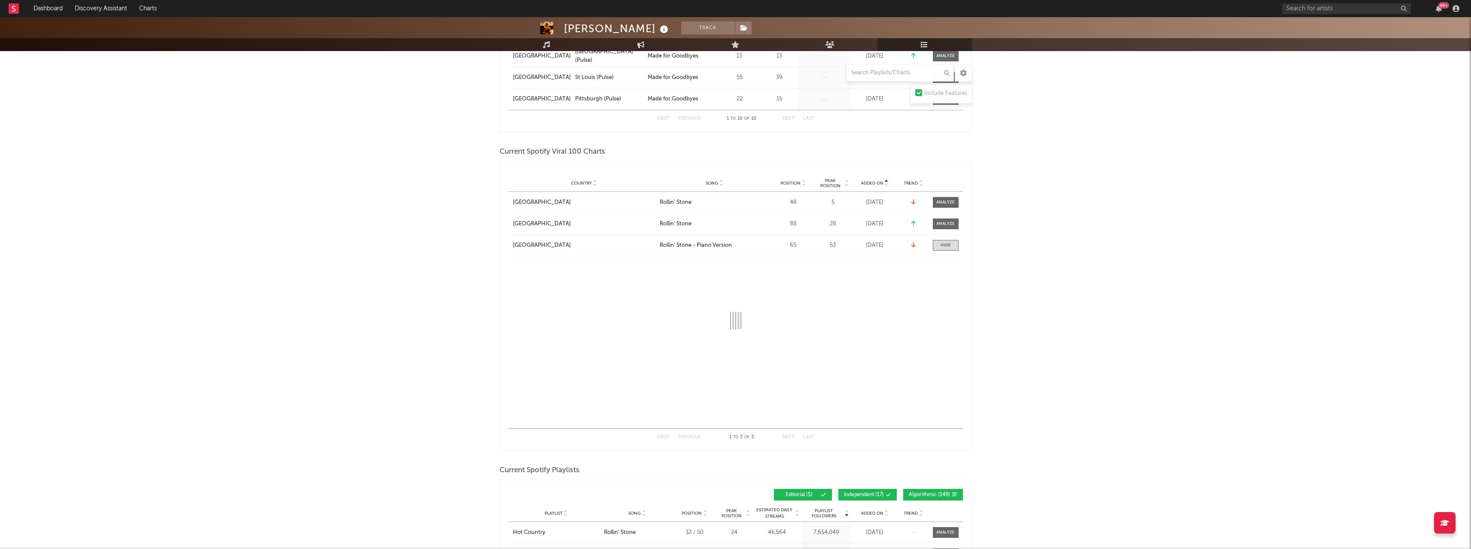
select select "1w"
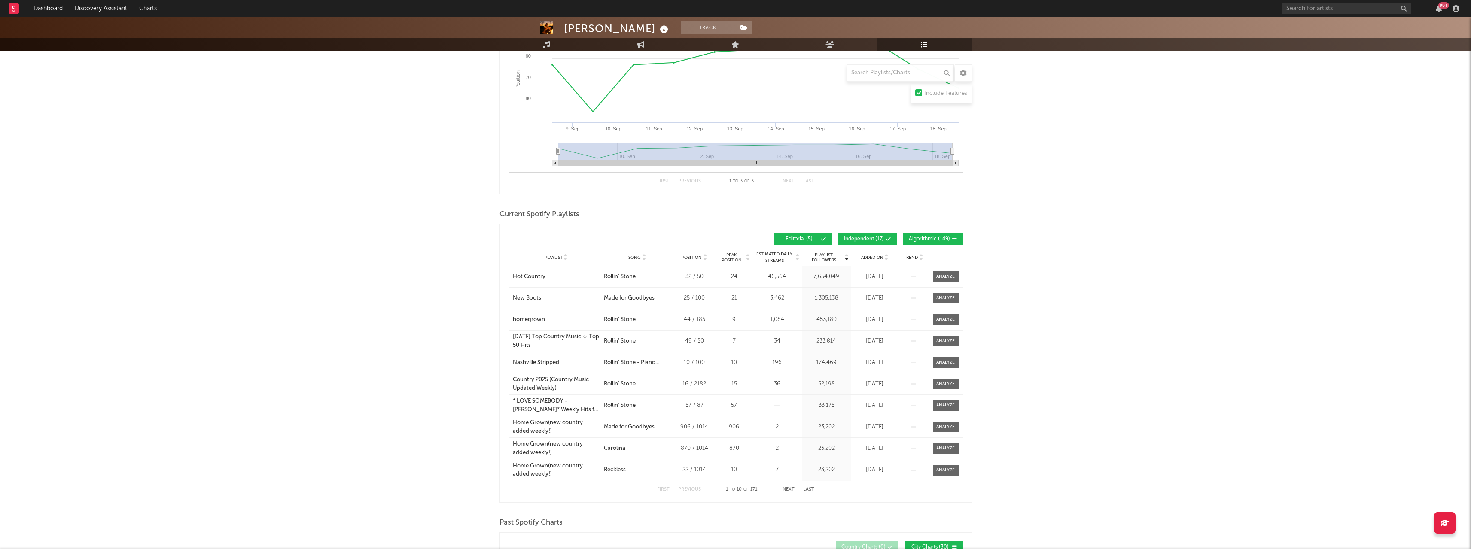
scroll to position [644, 0]
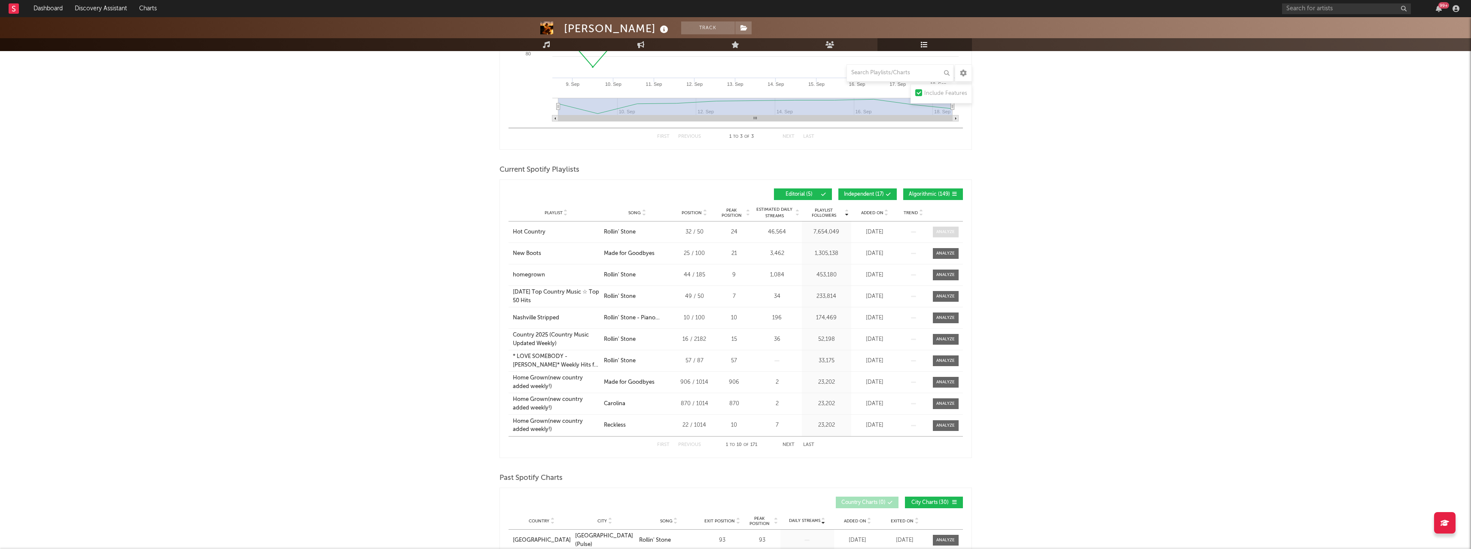
click at [941, 232] on div at bounding box center [945, 232] width 18 height 6
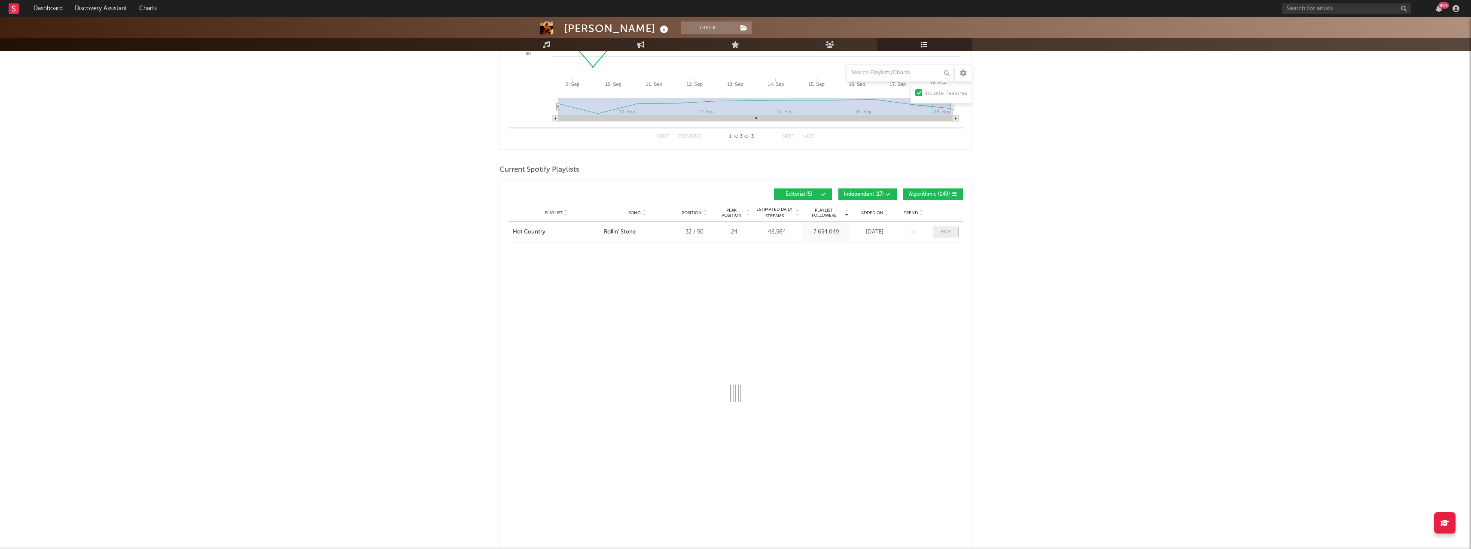
select select "1w"
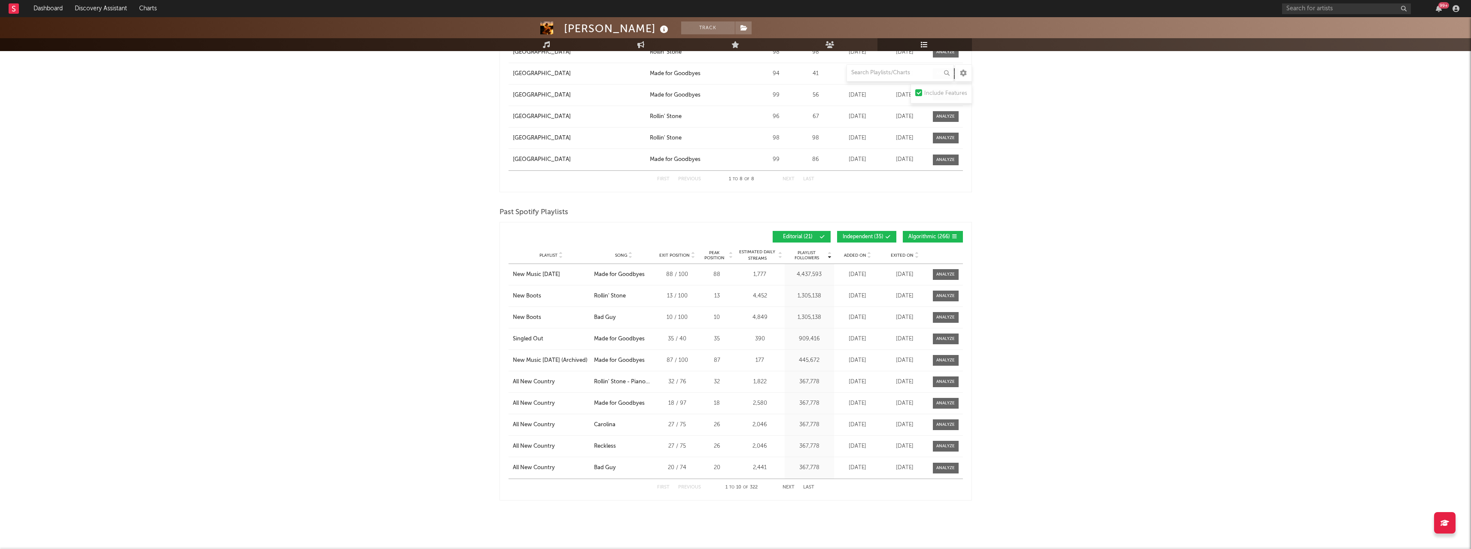
scroll to position [1818, 0]
